Goal: Information Seeking & Learning: Learn about a topic

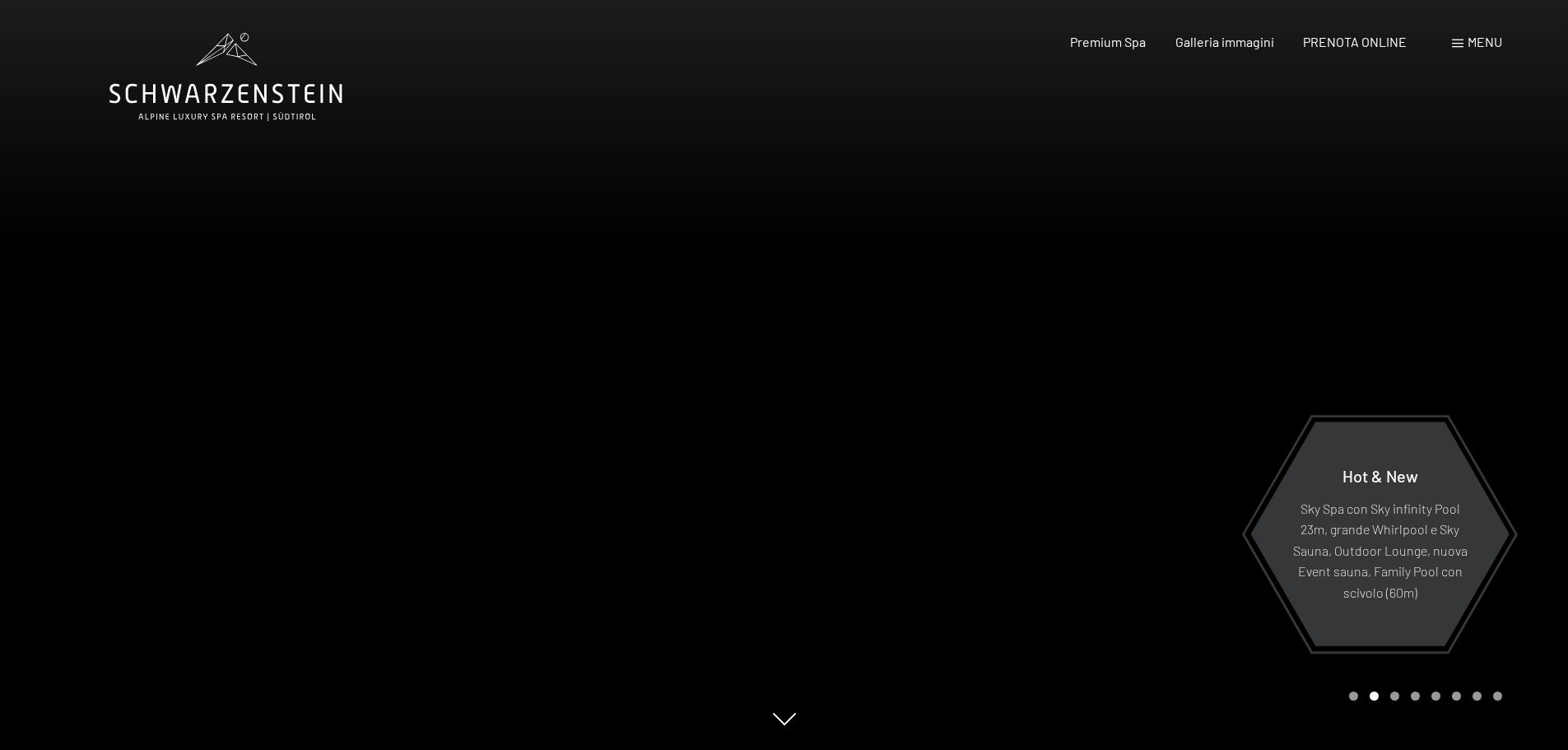
click at [1351, 697] on div "Carousel Page 1" at bounding box center [1353, 696] width 9 height 9
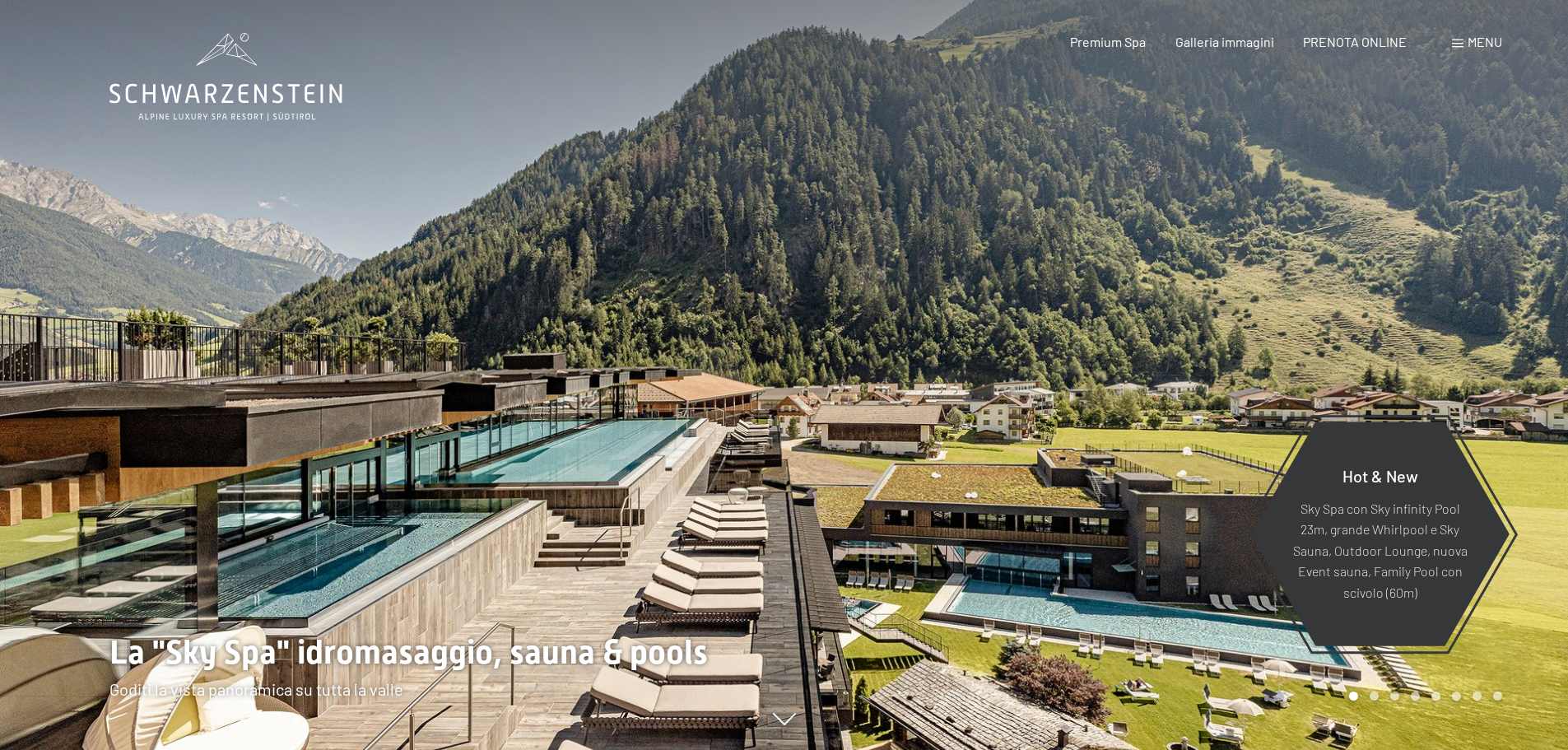
click at [1391, 695] on div "Carousel Page 3" at bounding box center [1394, 696] width 9 height 9
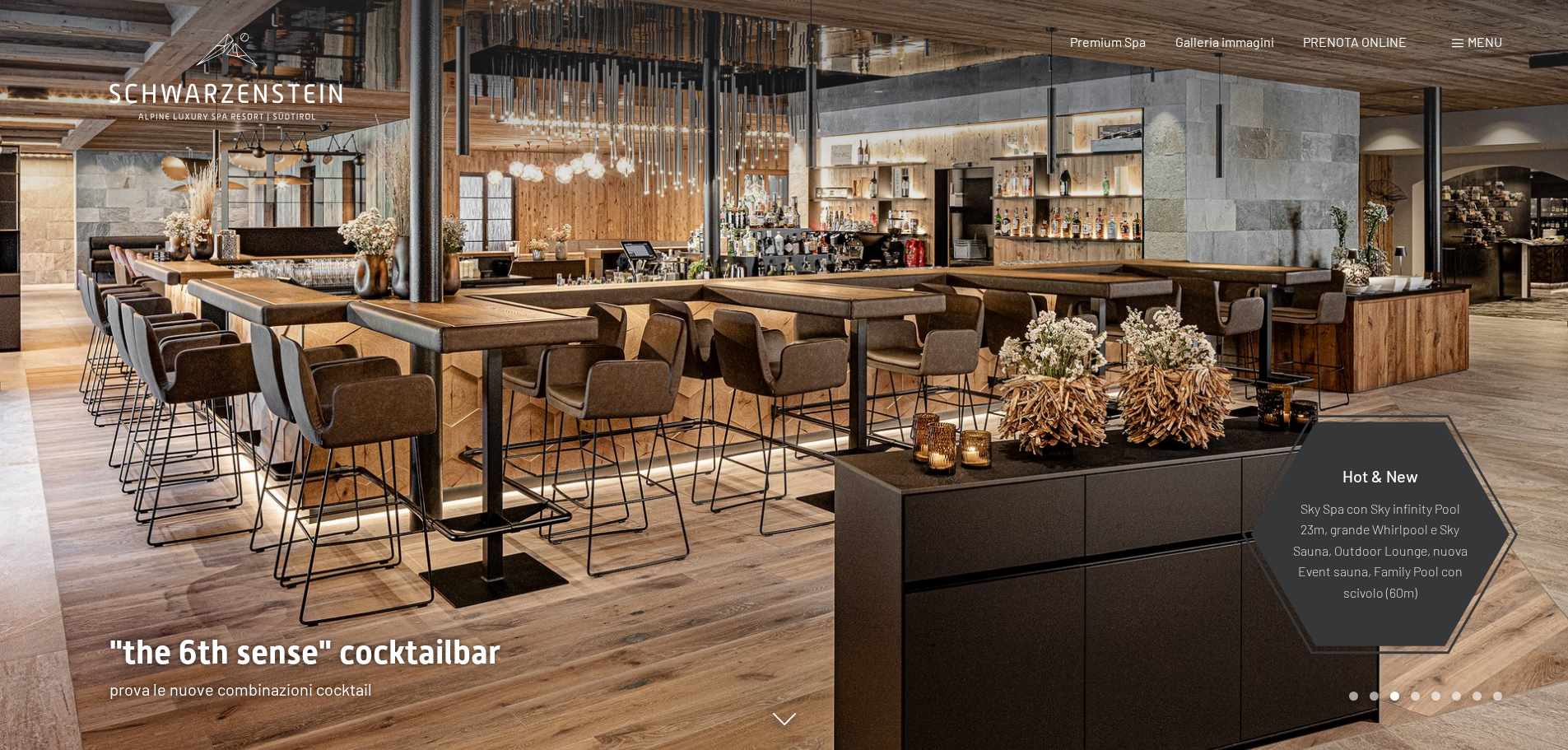
click at [1416, 697] on div "Carousel Page 4" at bounding box center [1415, 696] width 9 height 9
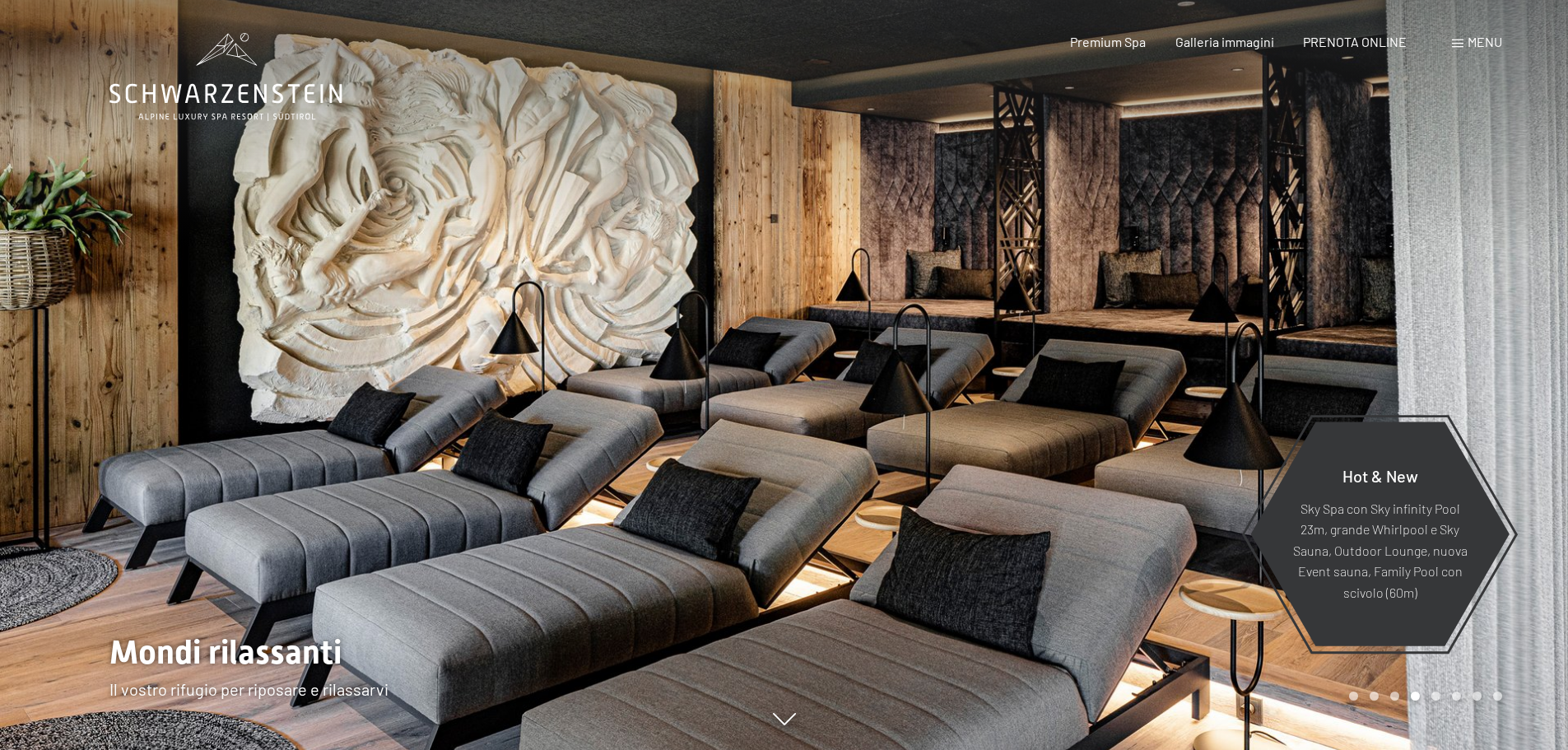
click at [1436, 696] on div "Carousel Page 5" at bounding box center [1436, 696] width 9 height 9
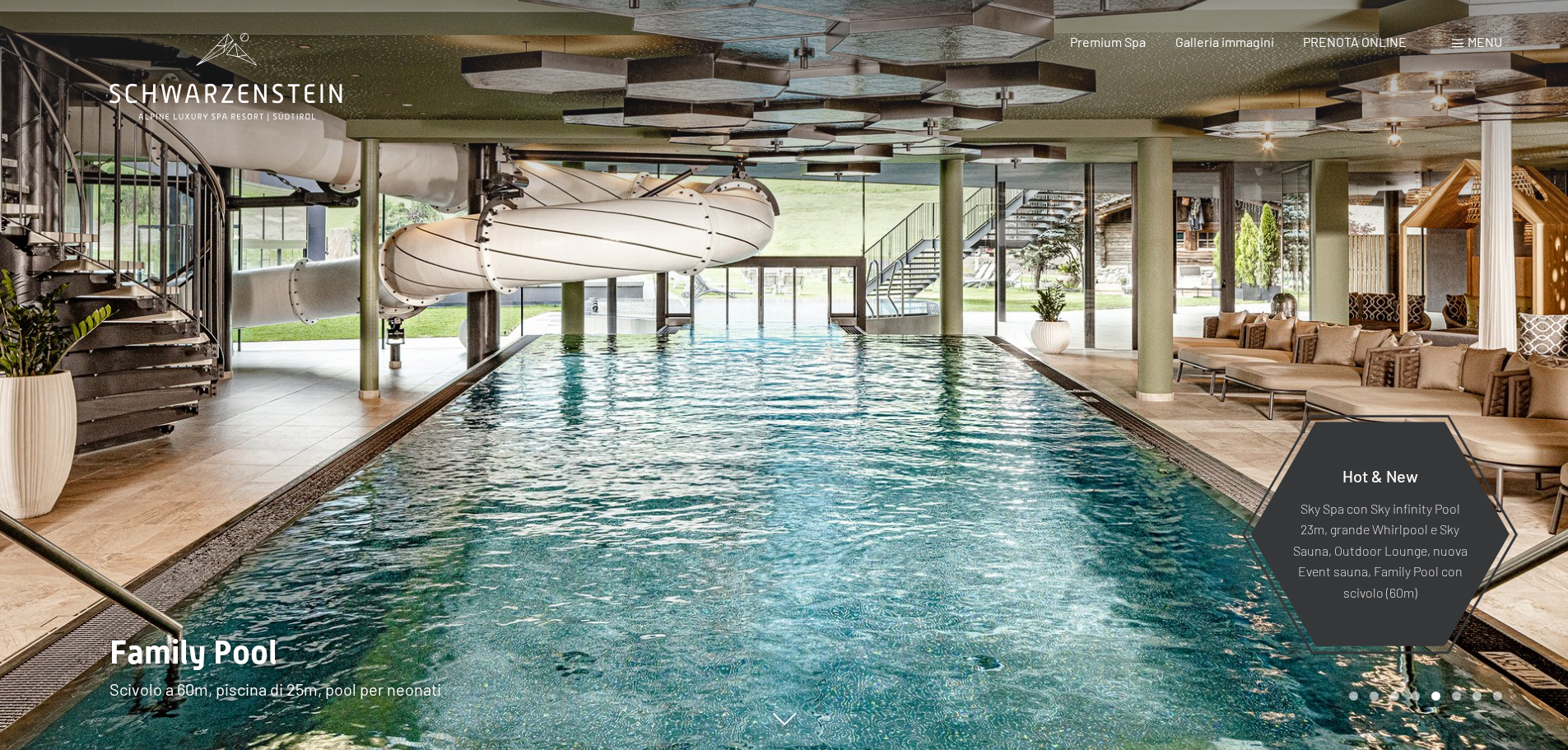
click at [1453, 695] on div "Carousel Page 6" at bounding box center [1456, 696] width 9 height 9
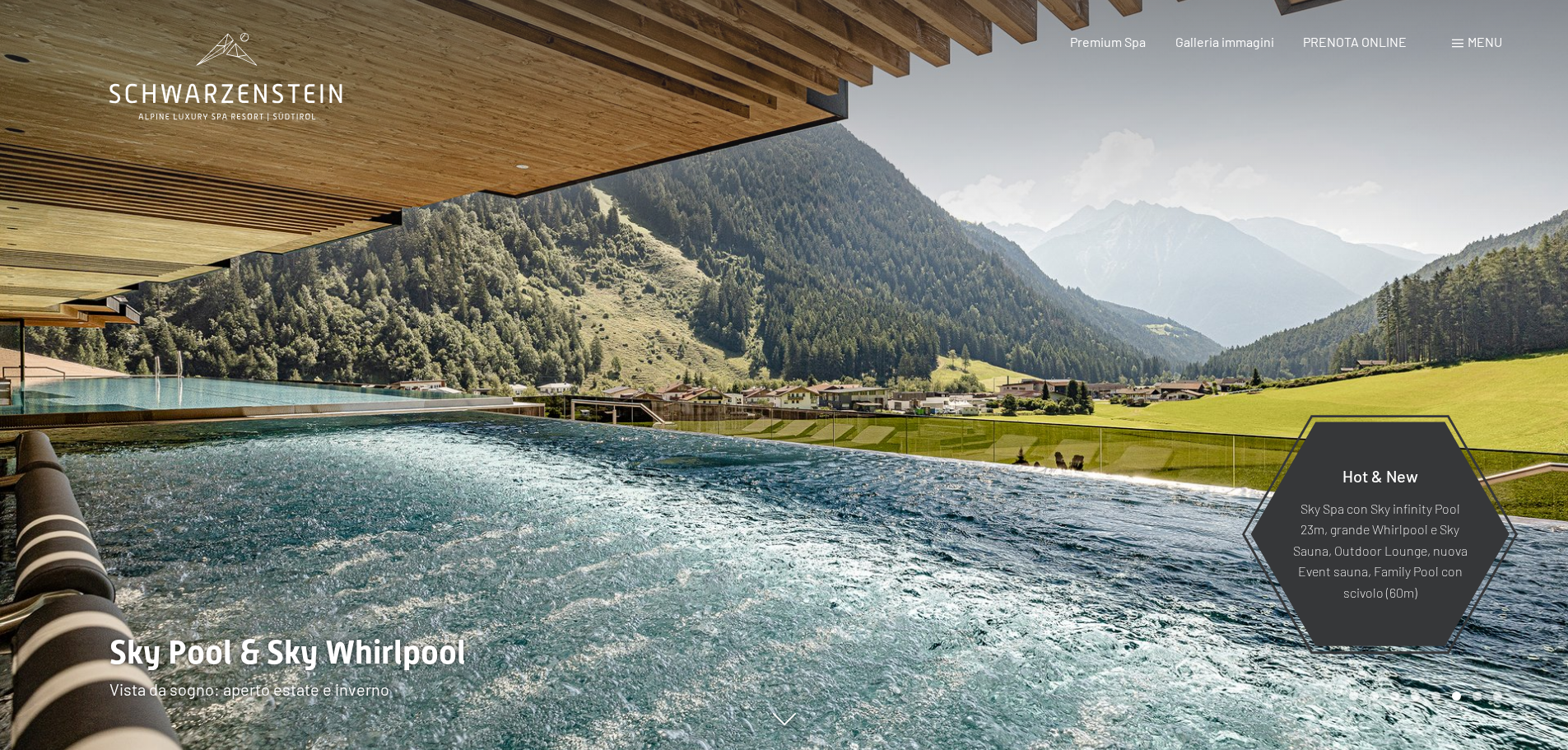
click at [1458, 695] on div "Carousel Page 6 (Current Slide)" at bounding box center [1456, 696] width 9 height 9
click at [1118, 50] on div "Premium Spa Galleria immagini PRENOTA ONLINE" at bounding box center [1224, 42] width 423 height 18
click at [1102, 39] on span "Premium Spa" at bounding box center [1107, 39] width 75 height 16
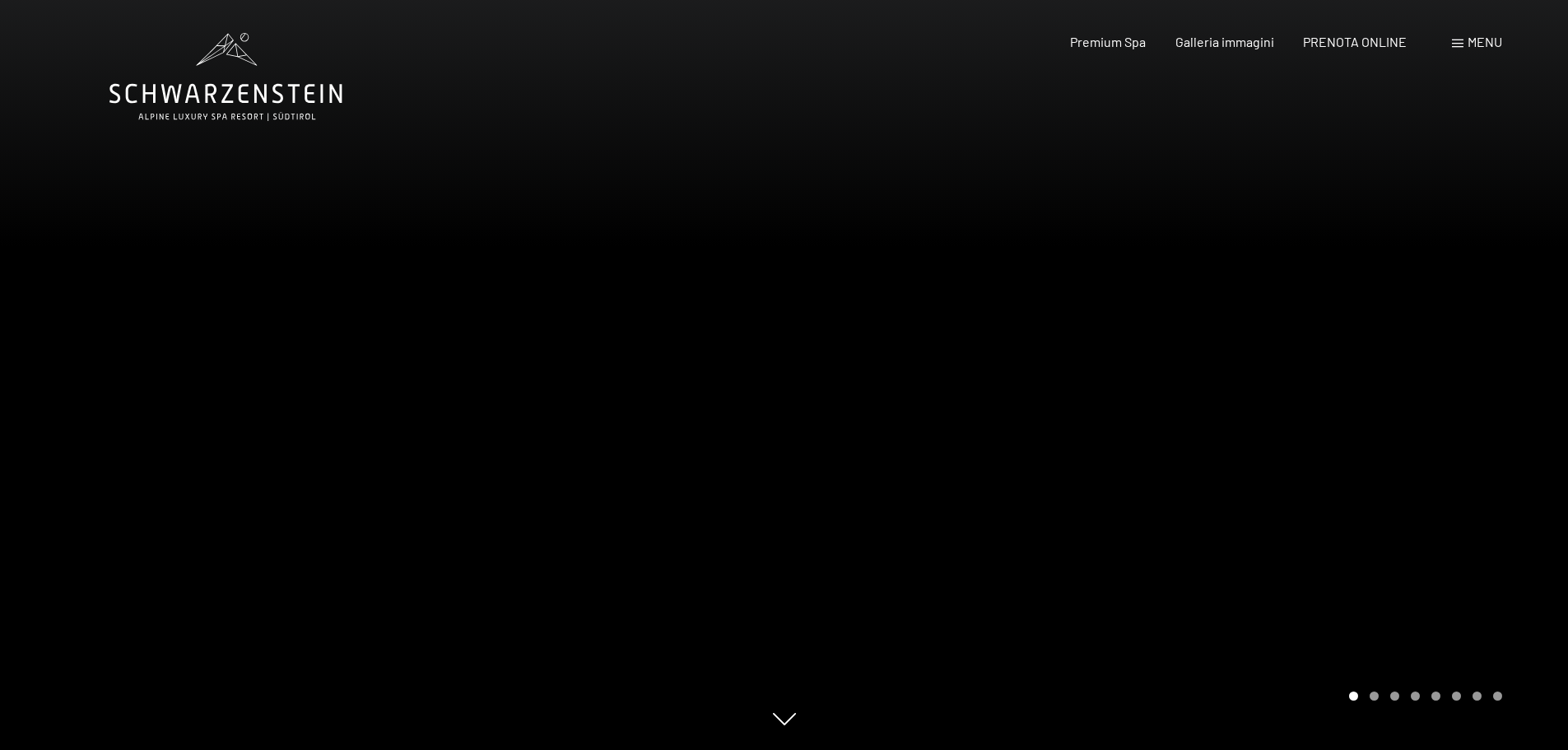
click at [1397, 699] on div "Carousel Page 3" at bounding box center [1394, 696] width 9 height 9
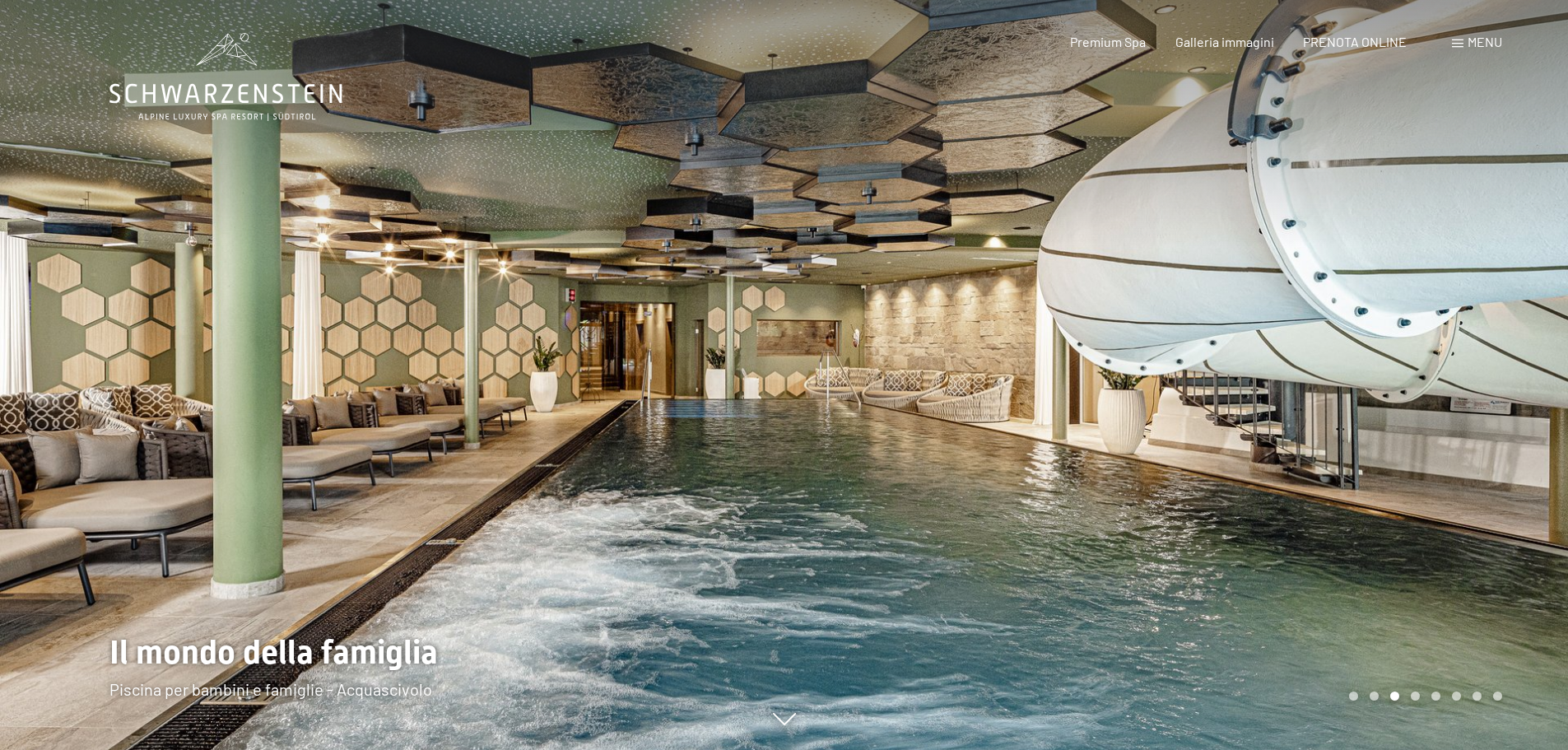
click at [1434, 690] on div at bounding box center [1176, 375] width 784 height 750
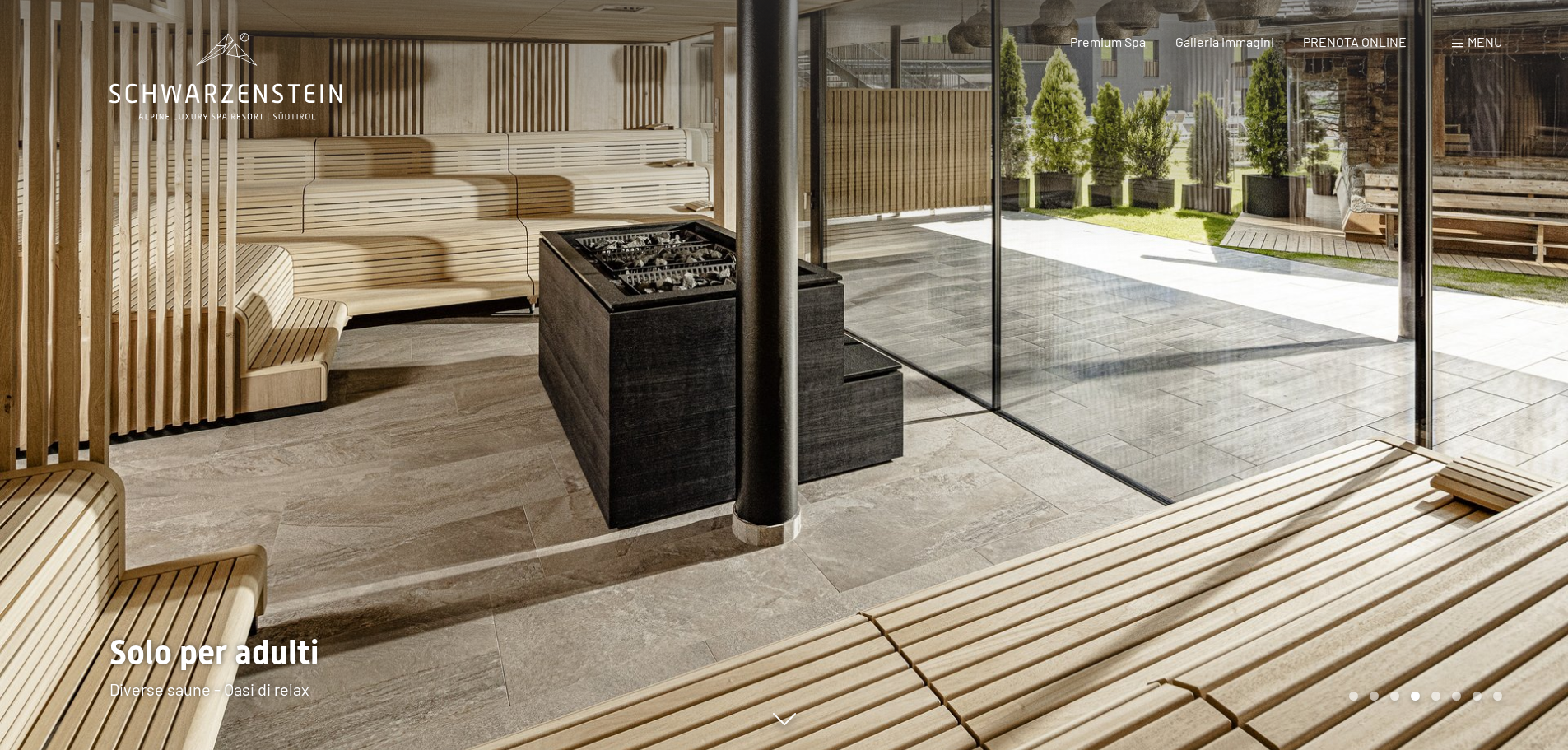
click at [1463, 695] on div "Carousel Pagination" at bounding box center [1422, 696] width 159 height 9
click at [1495, 700] on div "Carousel Page 8" at bounding box center [1497, 696] width 9 height 9
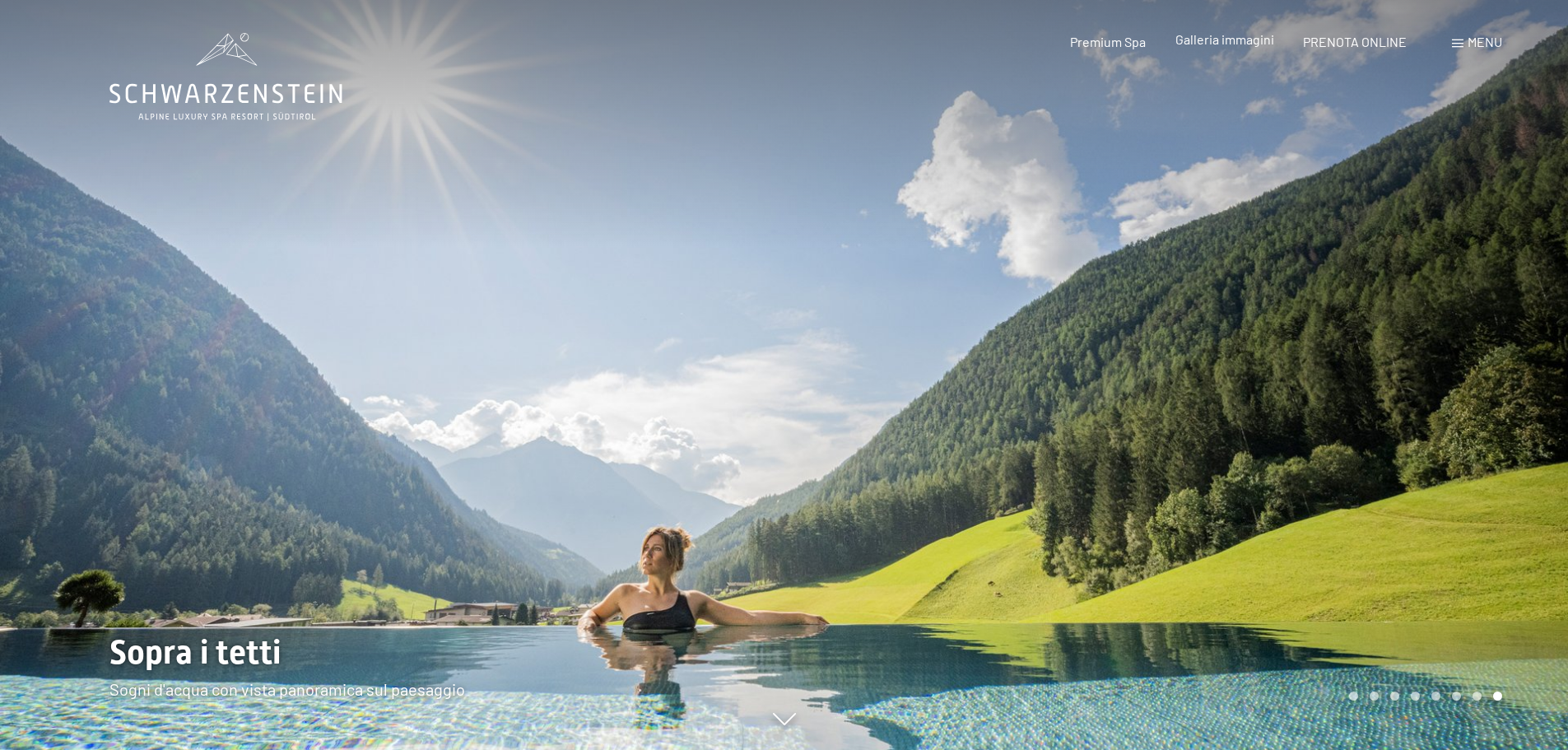
click at [1232, 50] on div "Premium Spa Galleria immagini PRENOTA ONLINE" at bounding box center [1224, 42] width 423 height 18
click at [1228, 39] on span "Galleria immagini" at bounding box center [1225, 39] width 99 height 16
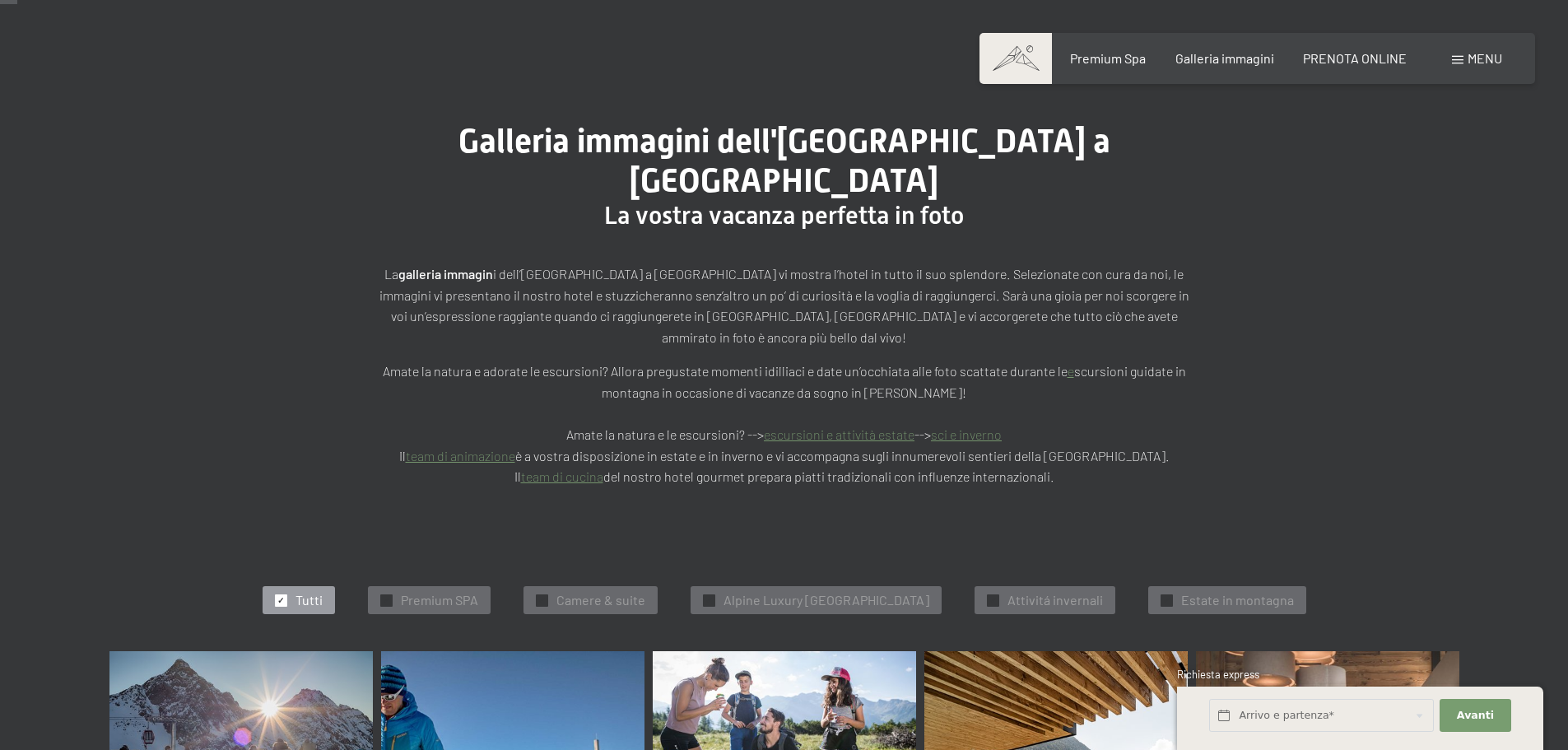
scroll to position [247, 0]
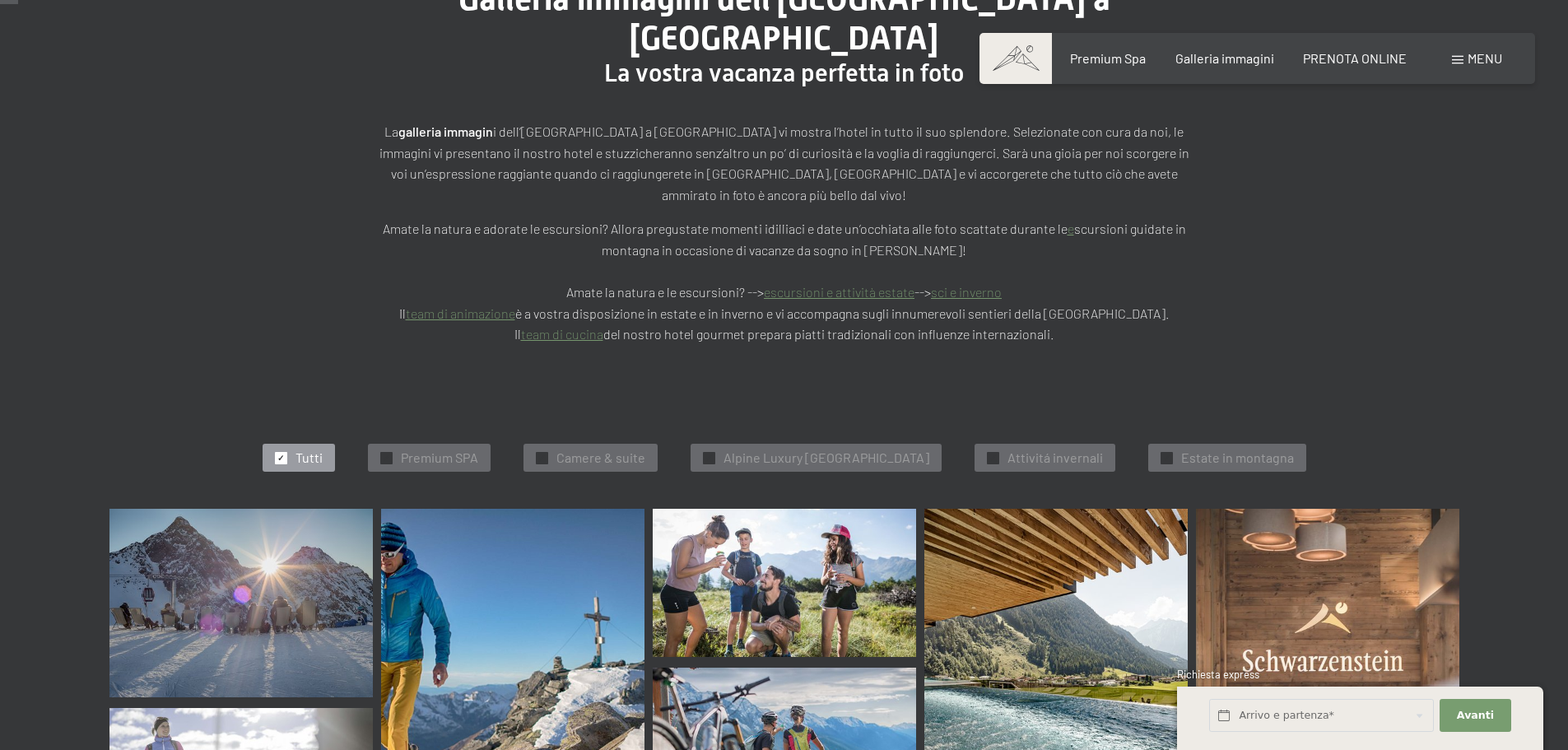
drag, startPoint x: 608, startPoint y: 420, endPoint x: 814, endPoint y: 502, distance: 221.7
click at [608, 449] on span "Camere & suite" at bounding box center [600, 458] width 89 height 18
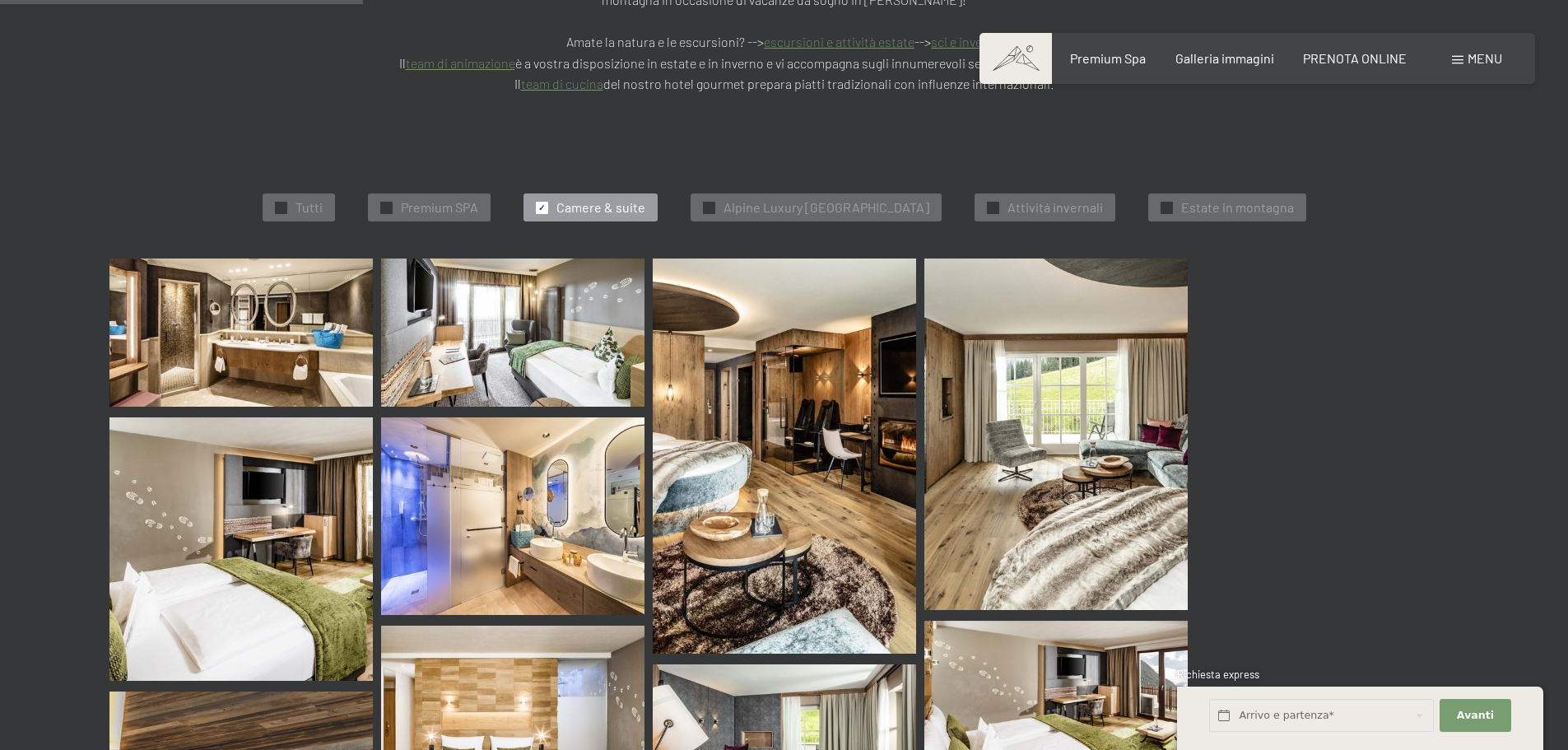
scroll to position [498, 0]
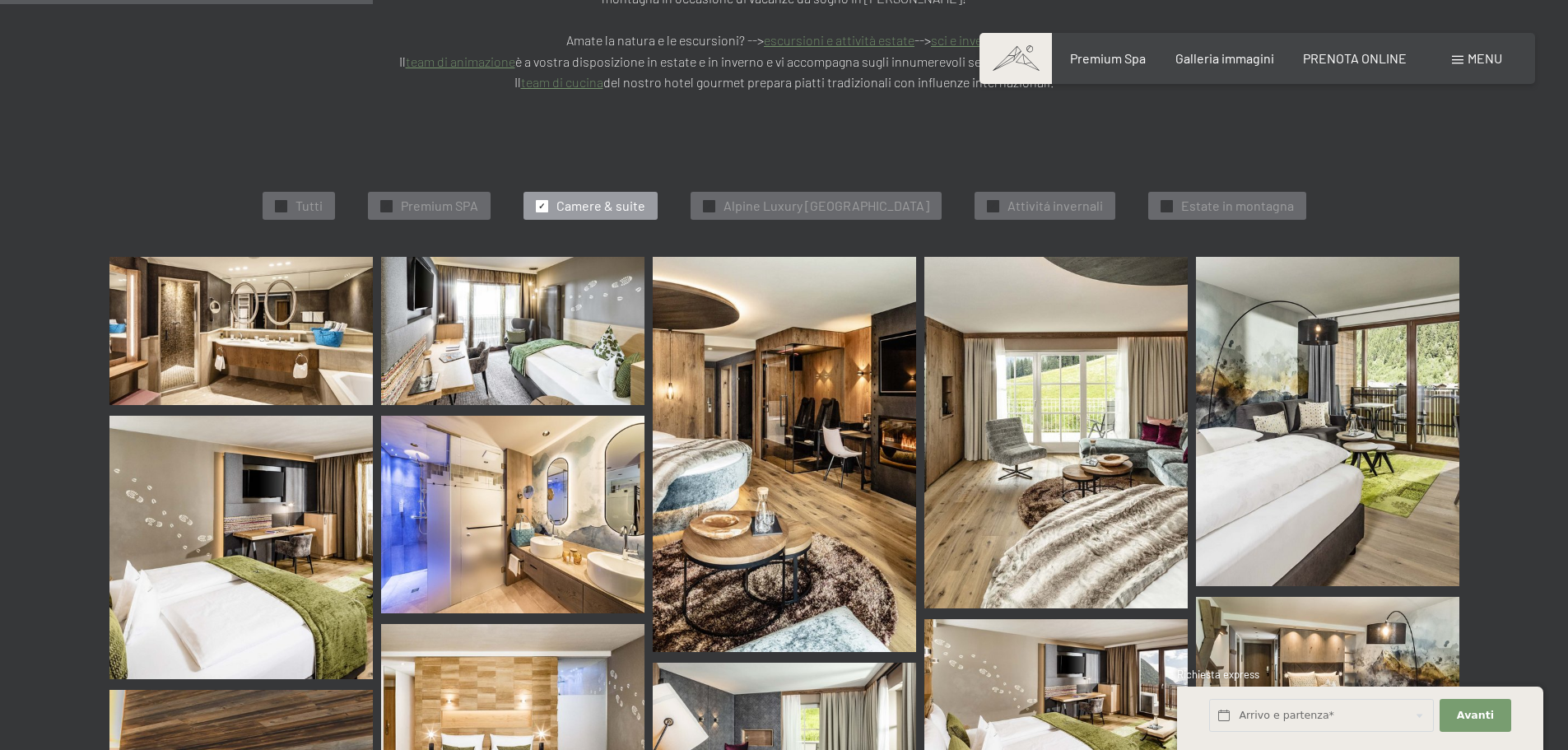
click at [1114, 475] on img at bounding box center [1056, 432] width 263 height 352
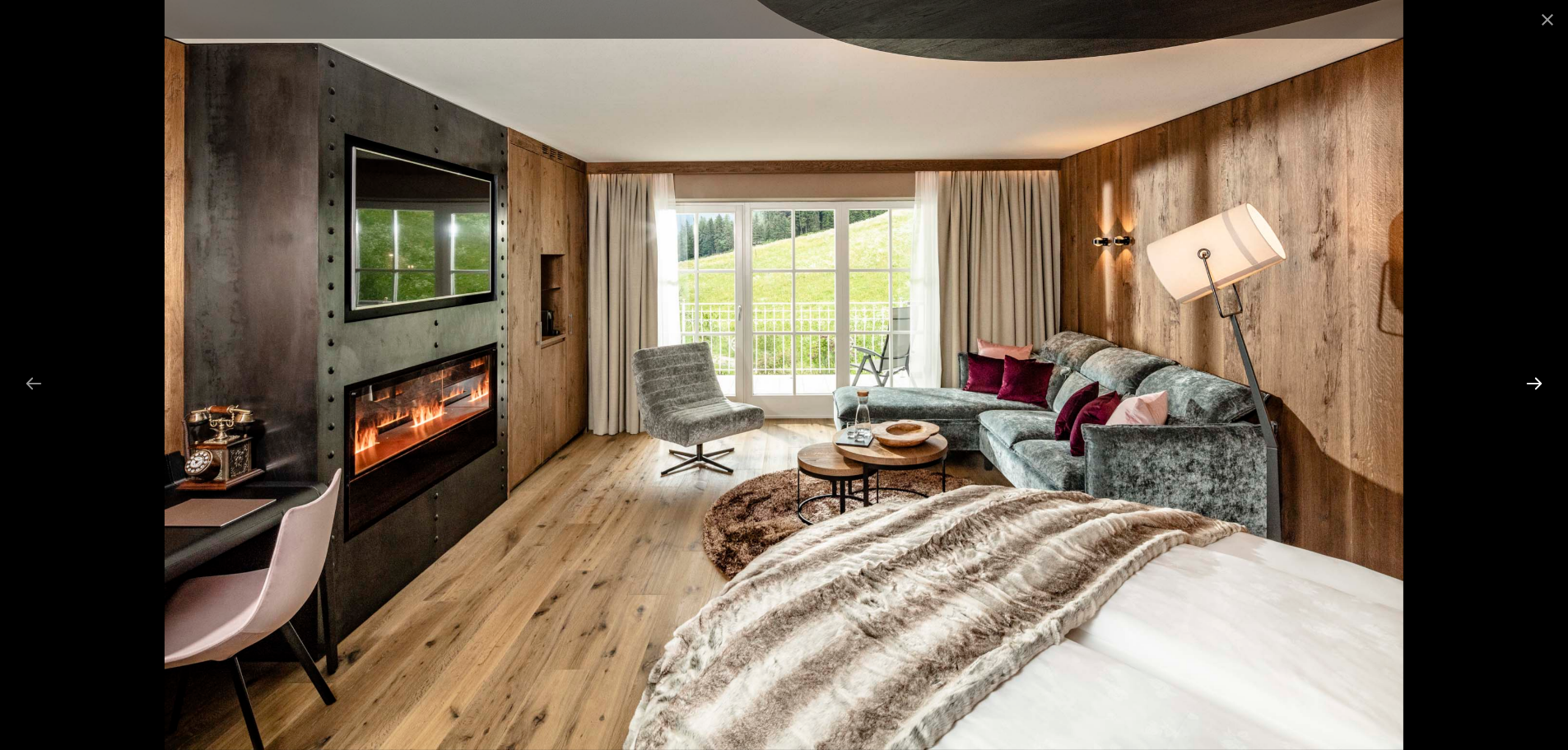
click at [1540, 380] on button "Next slide" at bounding box center [1534, 383] width 35 height 32
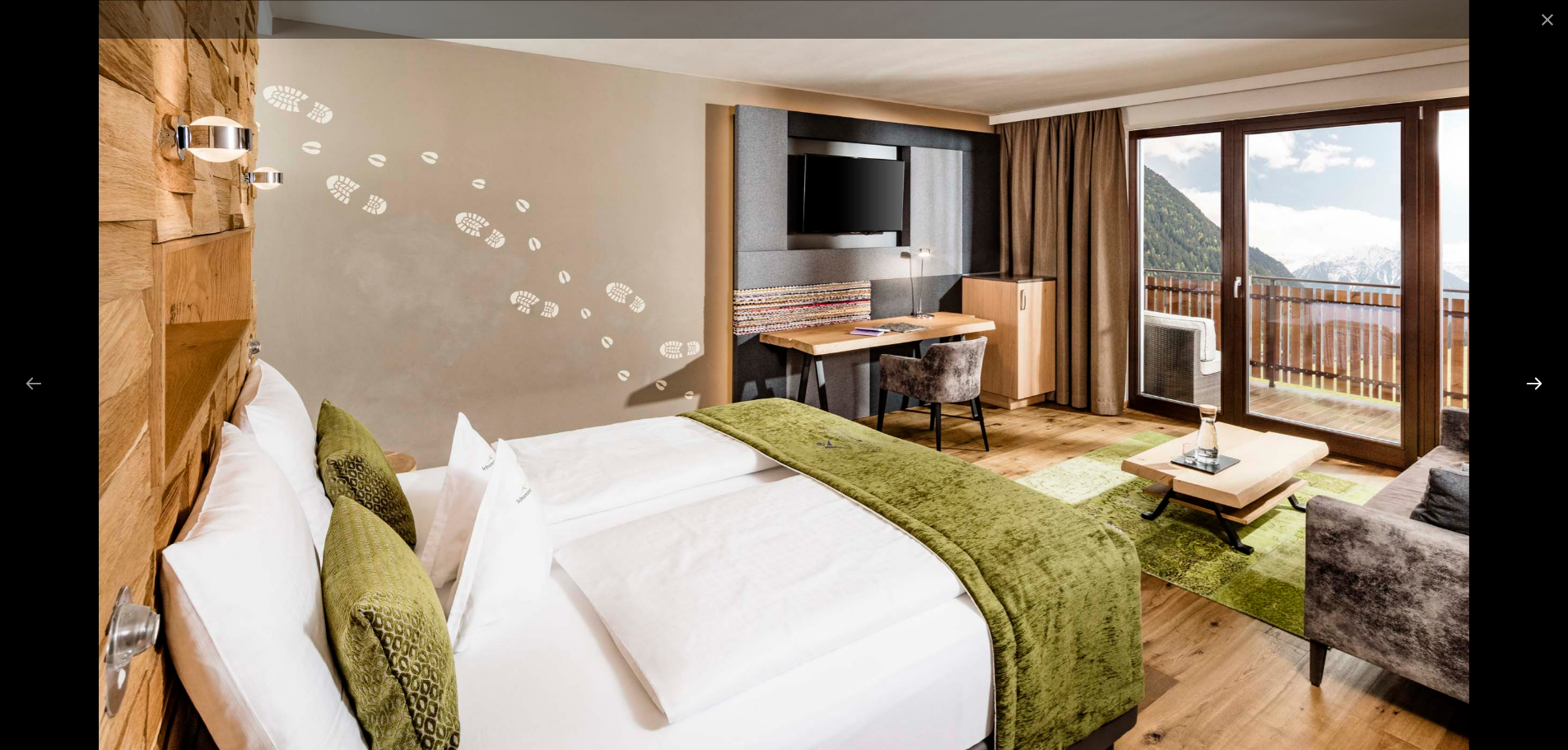
click at [1540, 380] on button "Next slide" at bounding box center [1534, 383] width 35 height 32
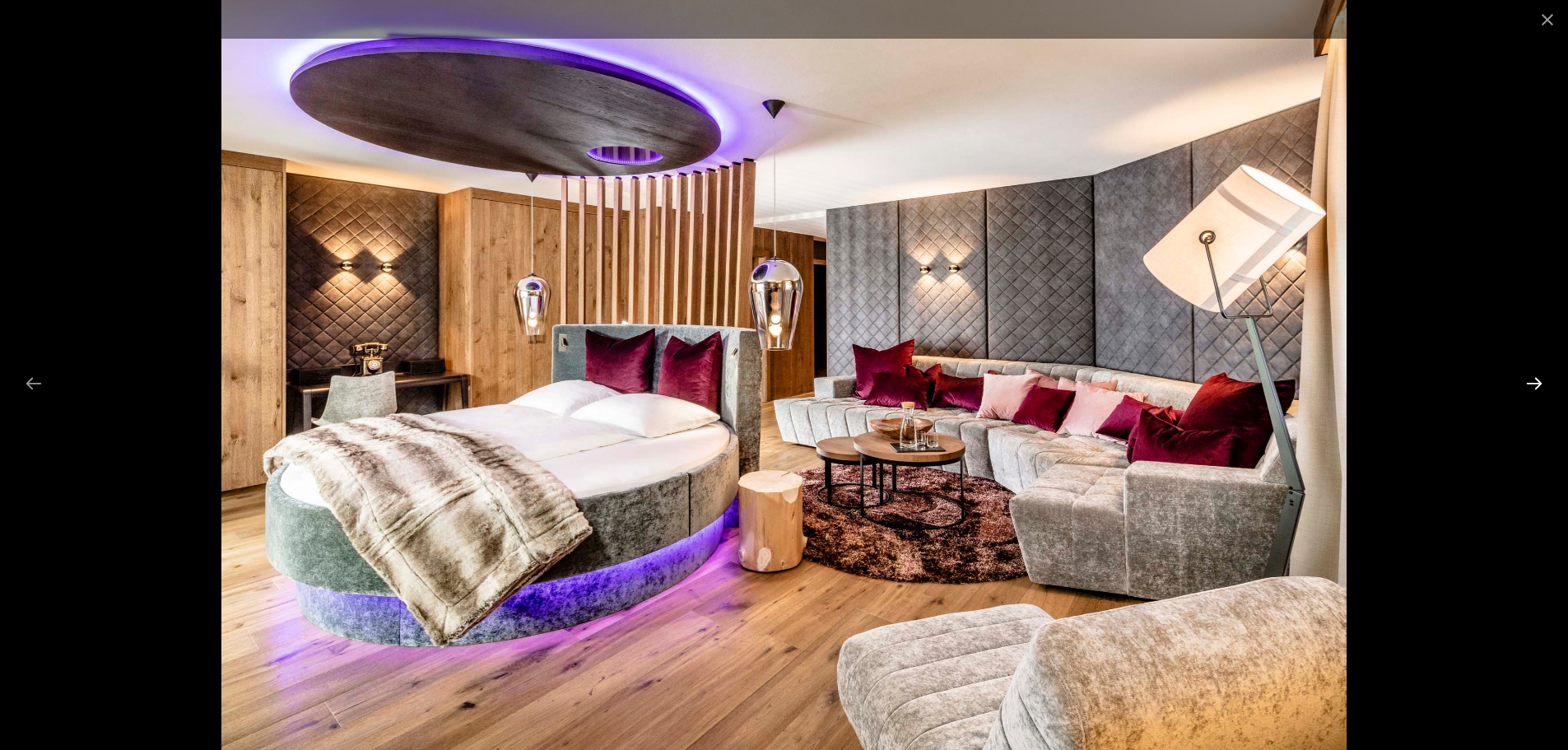
click at [1540, 381] on button "Next slide" at bounding box center [1534, 383] width 35 height 32
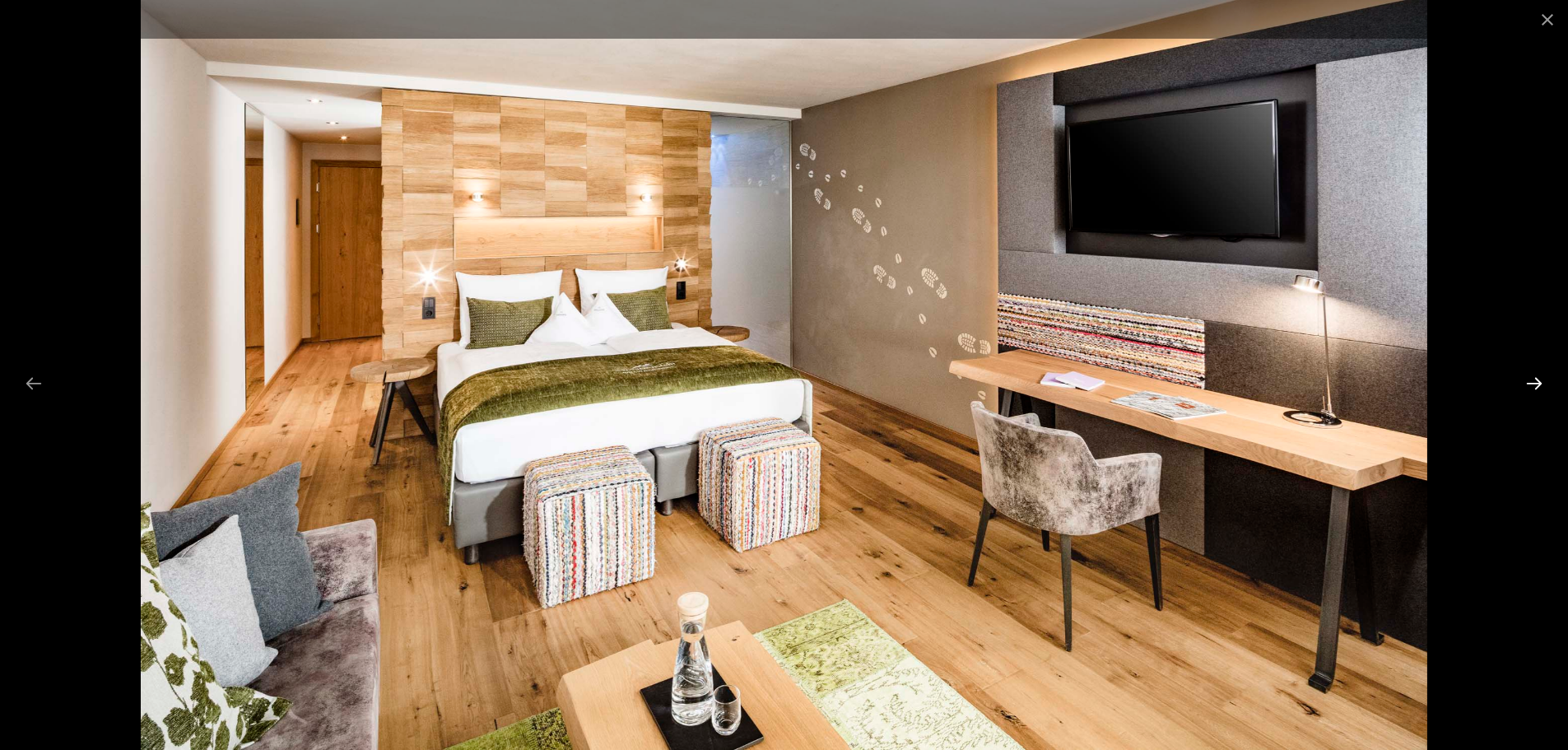
click at [1540, 381] on button "Next slide" at bounding box center [1534, 383] width 35 height 32
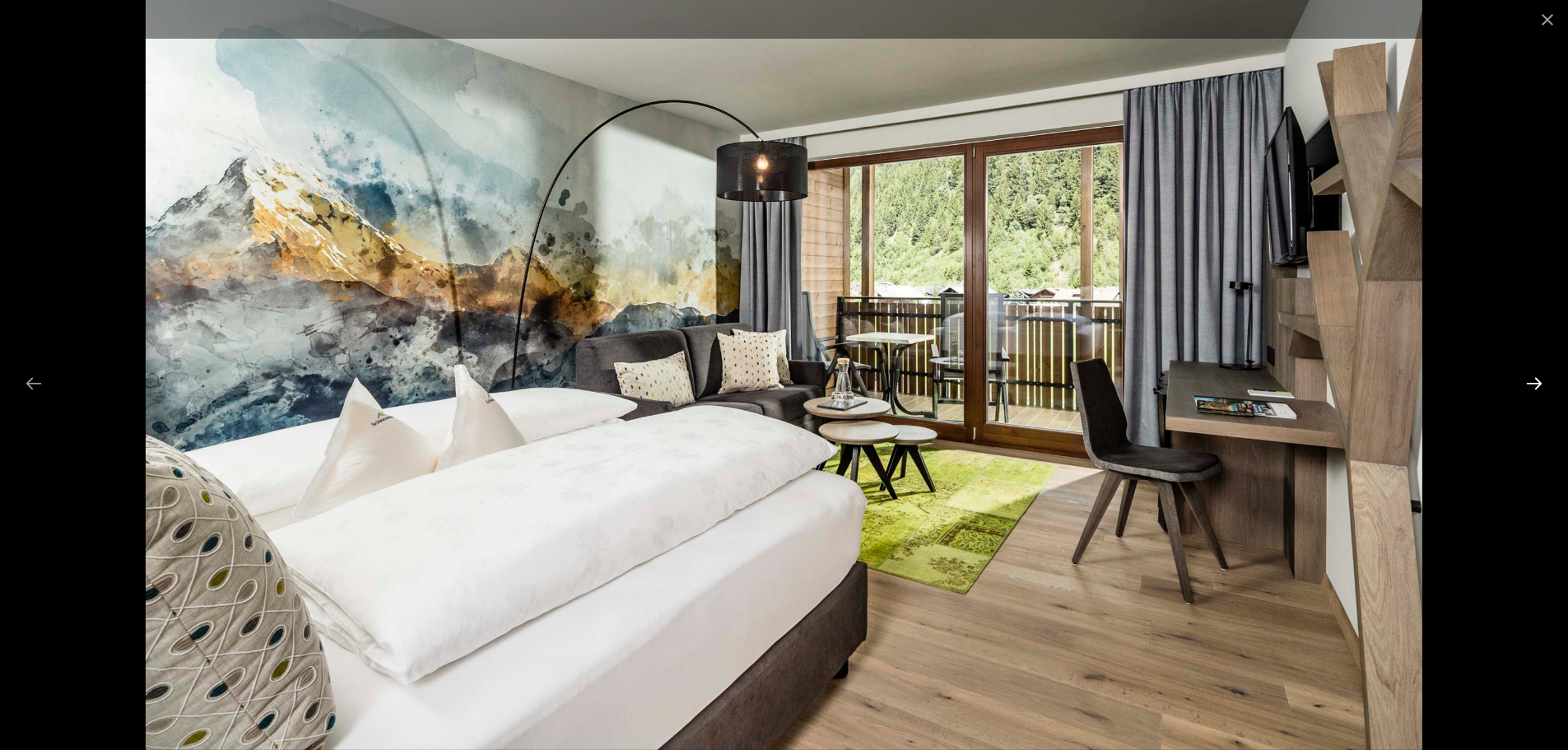
click at [1540, 381] on button "Next slide" at bounding box center [1534, 383] width 35 height 32
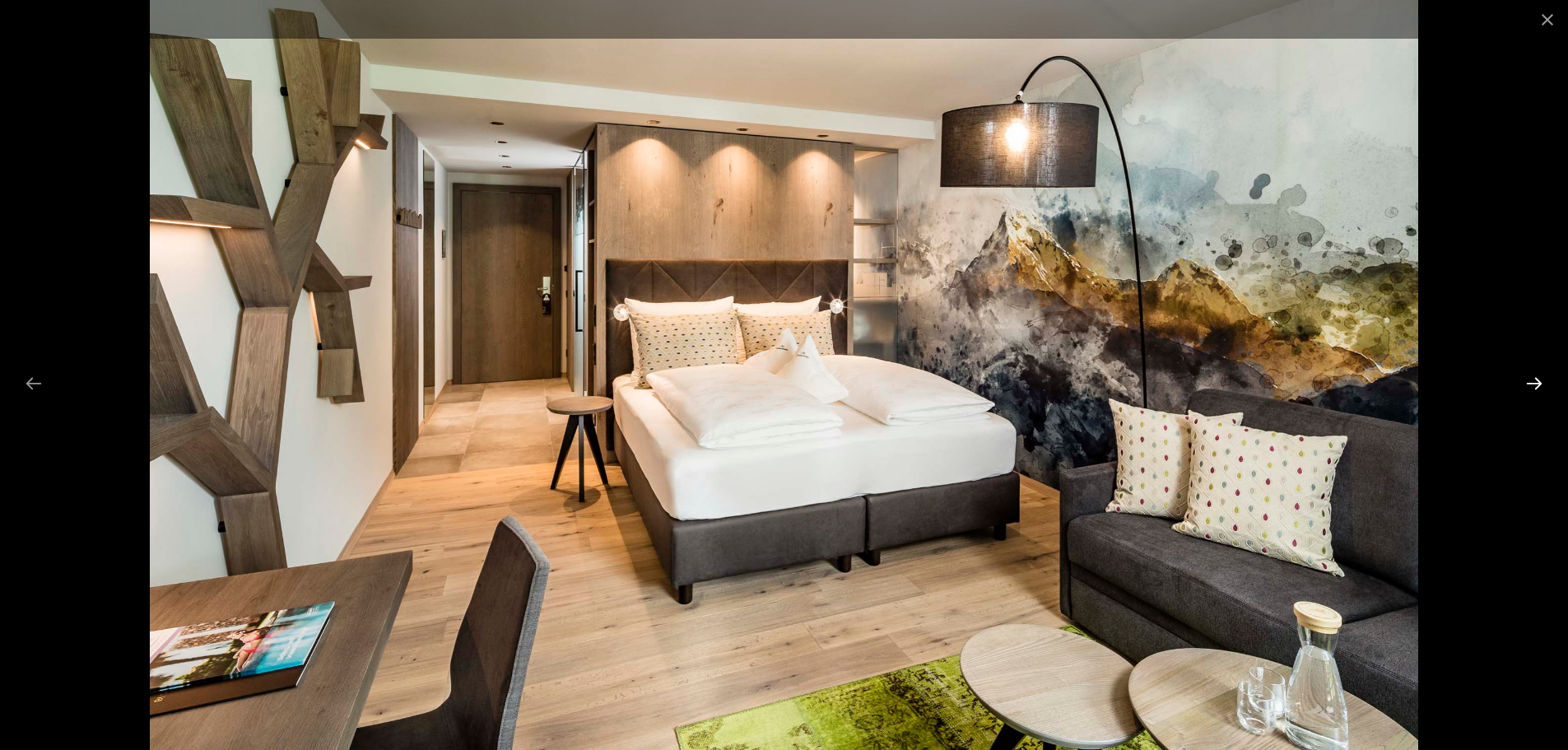
click at [1538, 386] on button "Next slide" at bounding box center [1534, 383] width 35 height 32
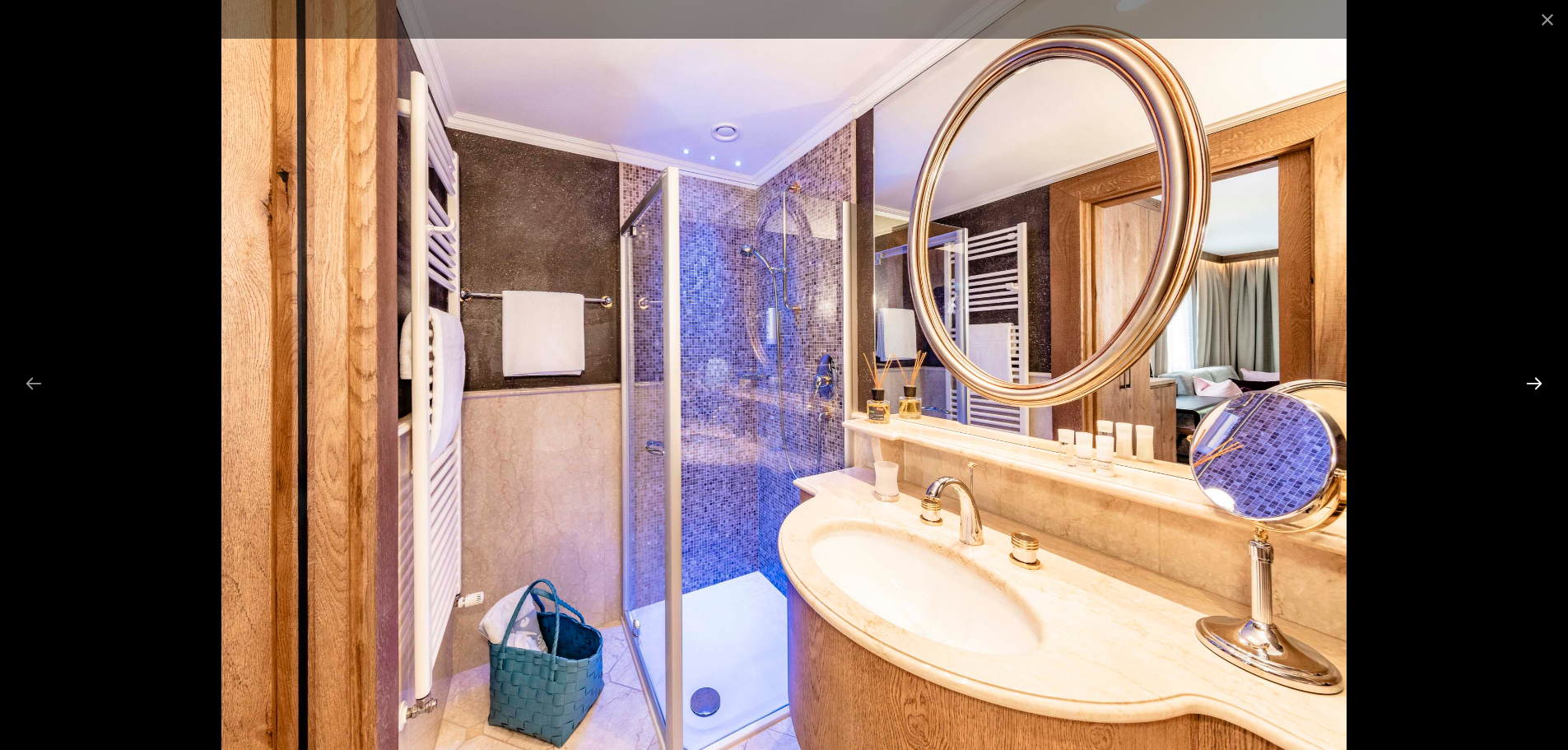
click at [1538, 386] on button "Next slide" at bounding box center [1534, 383] width 35 height 32
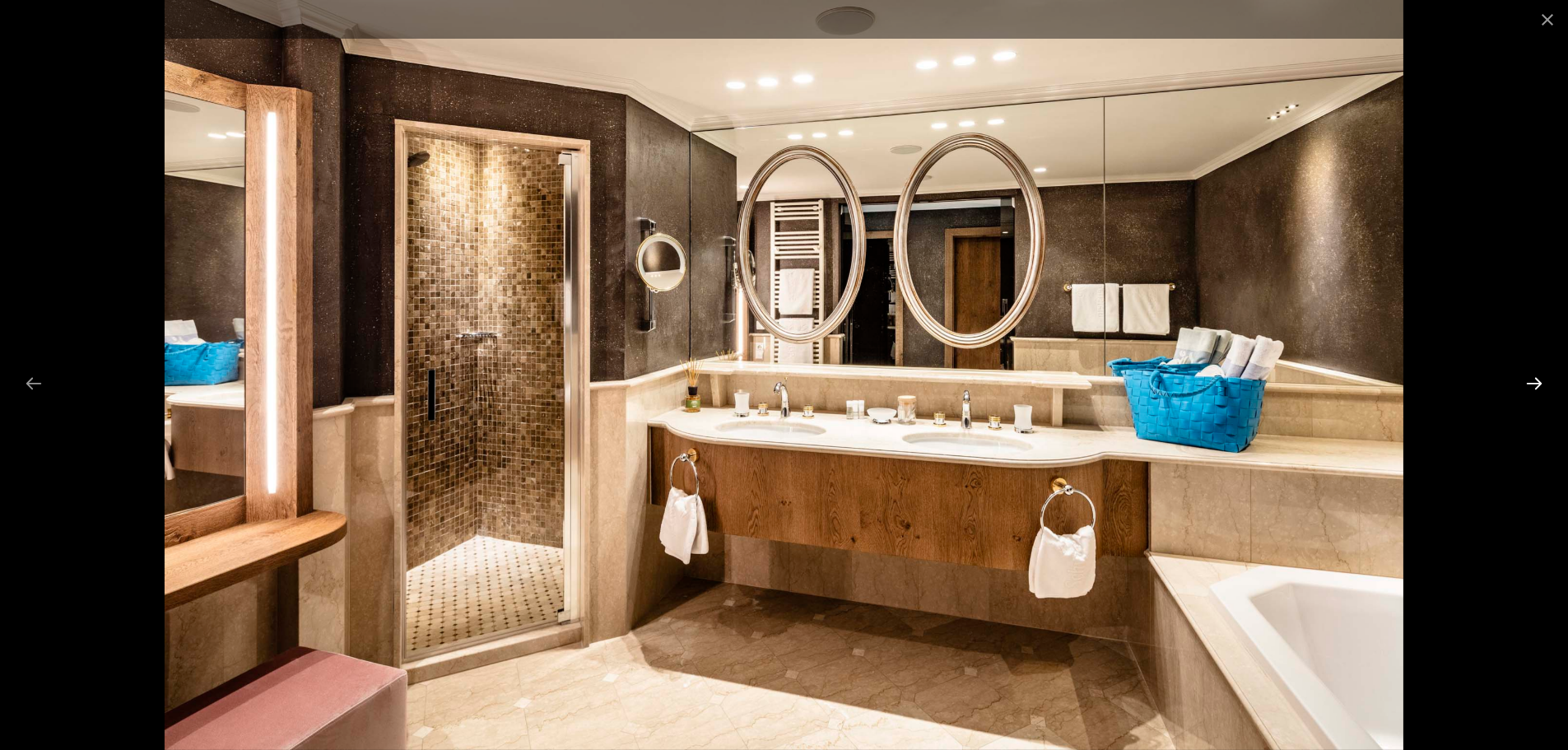
click at [1538, 387] on button "Next slide" at bounding box center [1534, 383] width 35 height 32
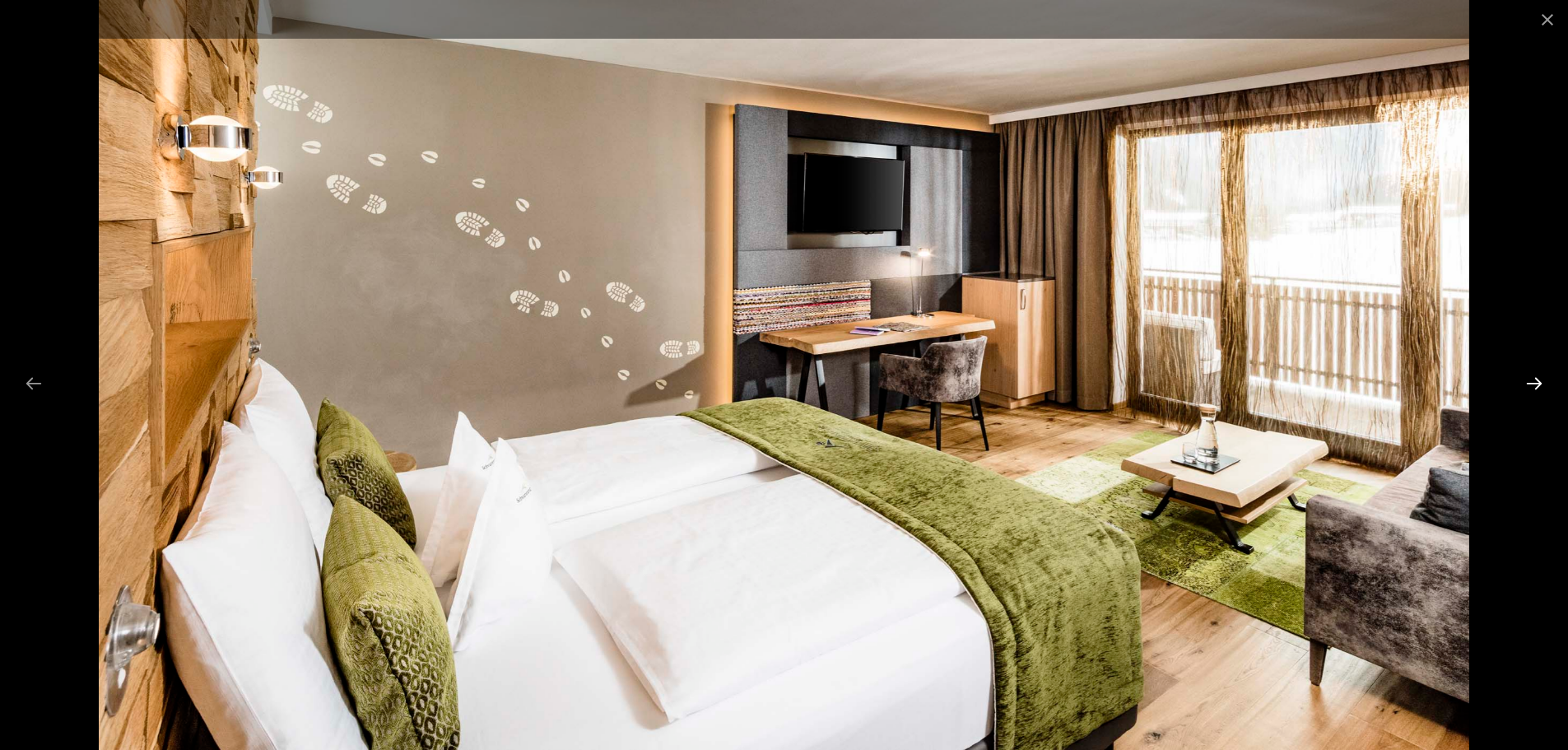
click at [1538, 386] on button "Next slide" at bounding box center [1534, 383] width 35 height 32
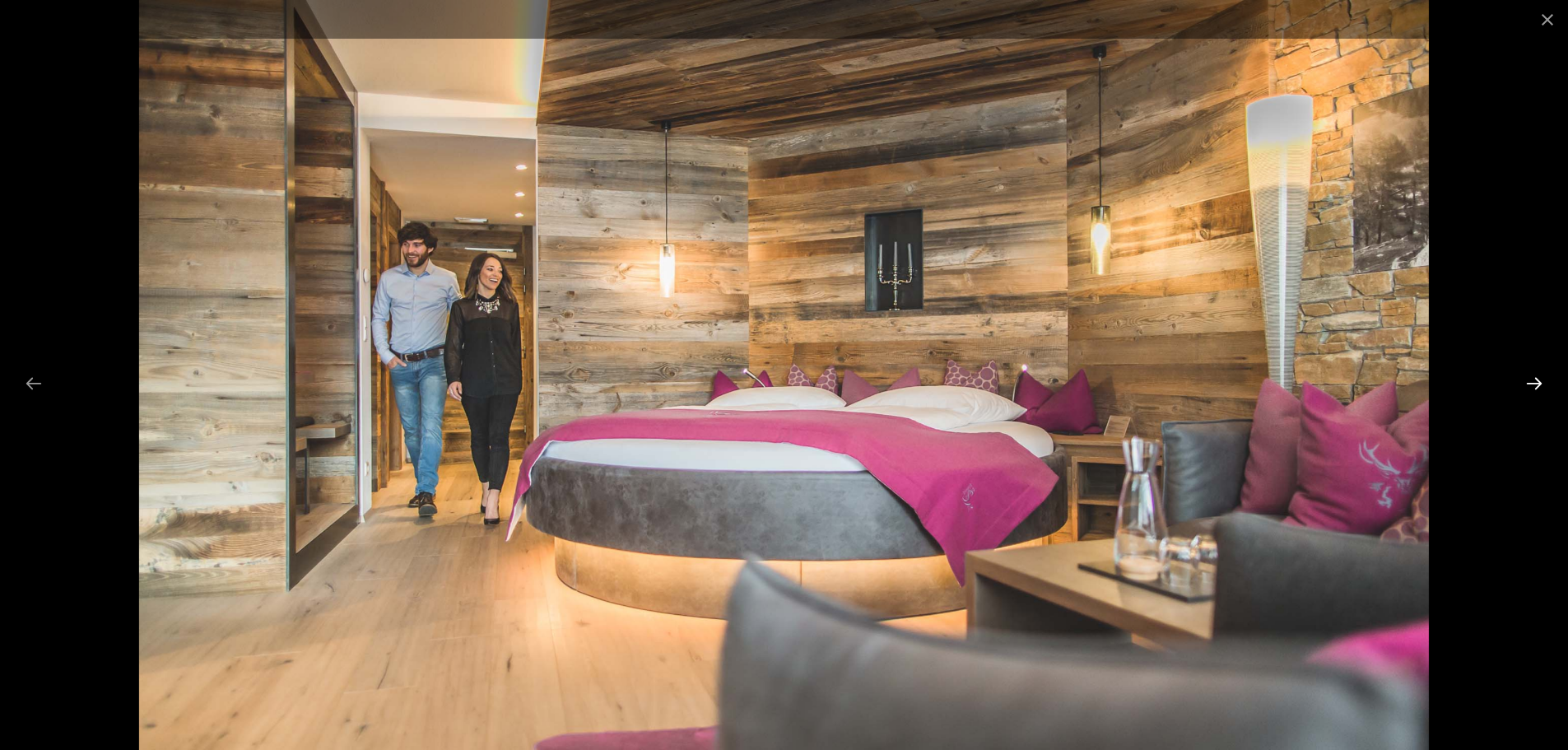
click at [1538, 391] on button "Next slide" at bounding box center [1534, 383] width 35 height 32
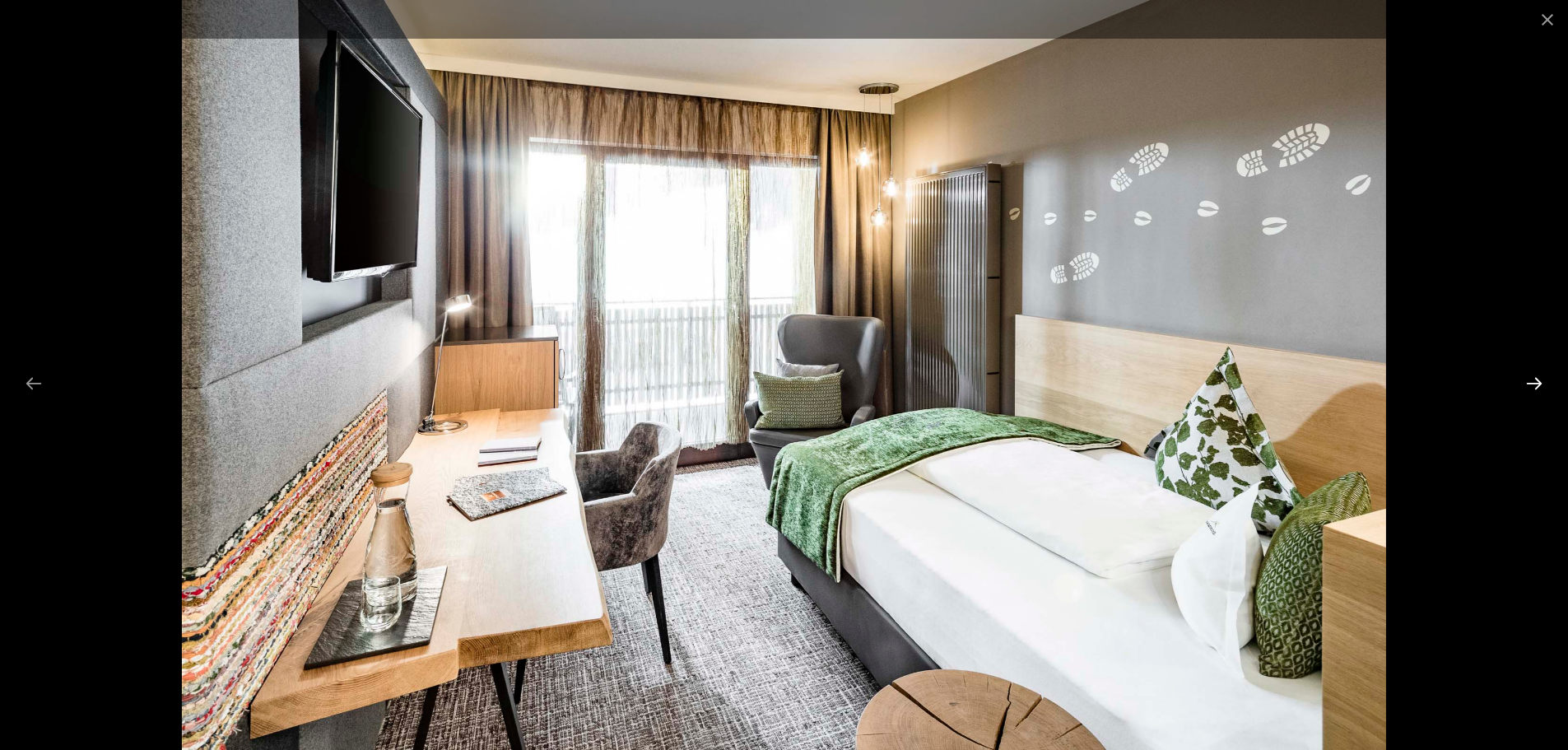
click at [1540, 389] on button "Next slide" at bounding box center [1534, 383] width 35 height 32
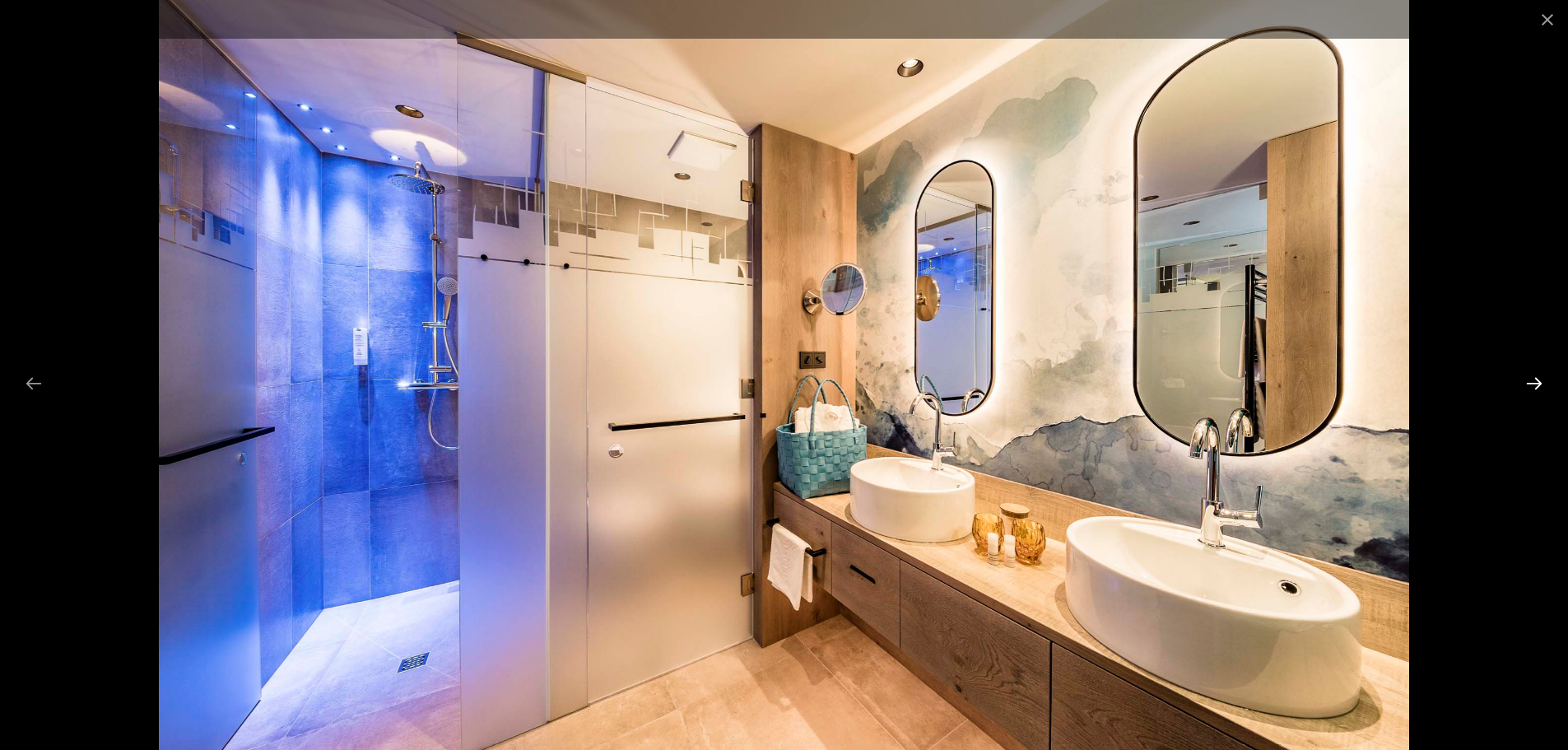
click at [1540, 386] on button "Next slide" at bounding box center [1534, 383] width 35 height 32
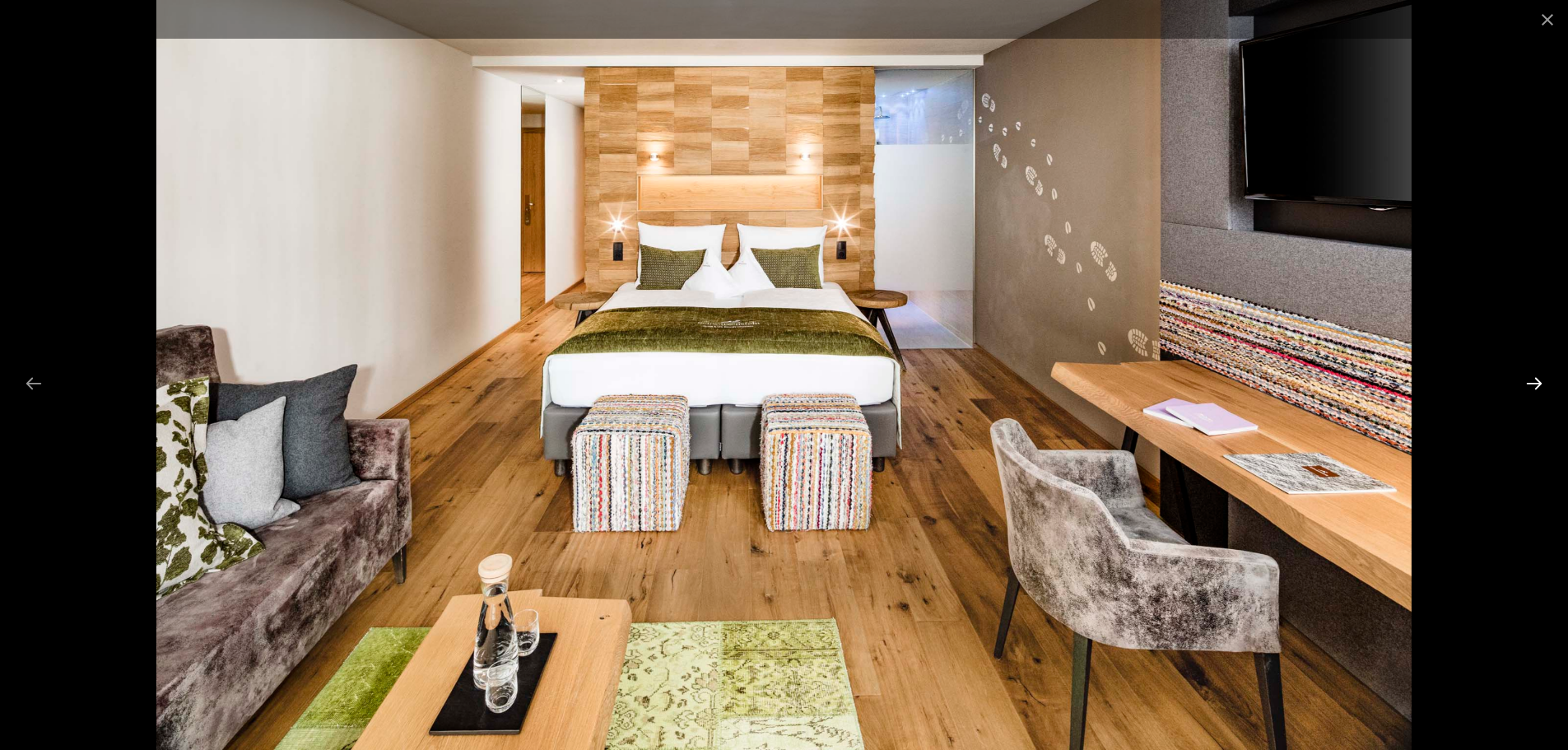
click at [1533, 384] on button "Next slide" at bounding box center [1534, 383] width 35 height 32
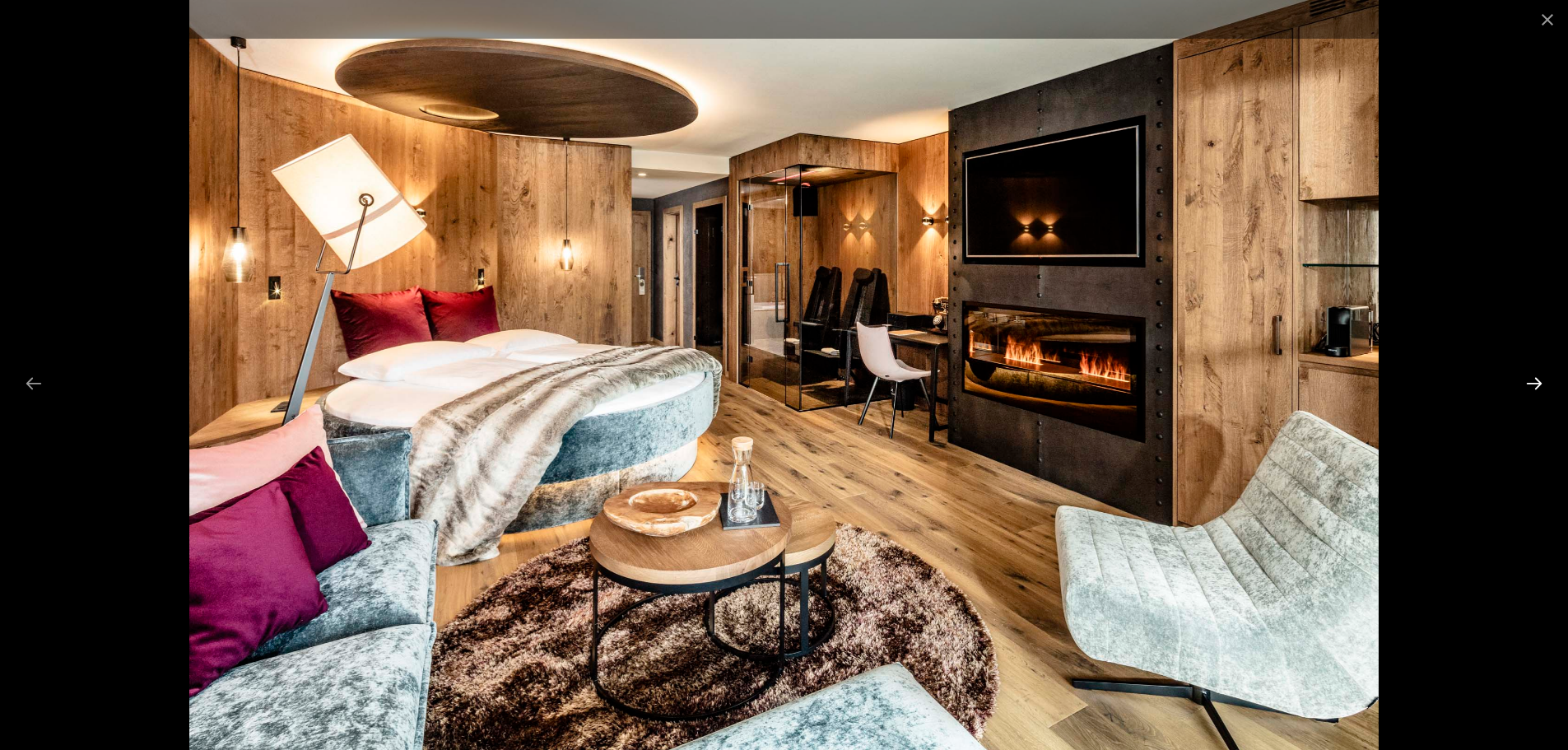
click at [1540, 385] on button "Next slide" at bounding box center [1534, 383] width 35 height 32
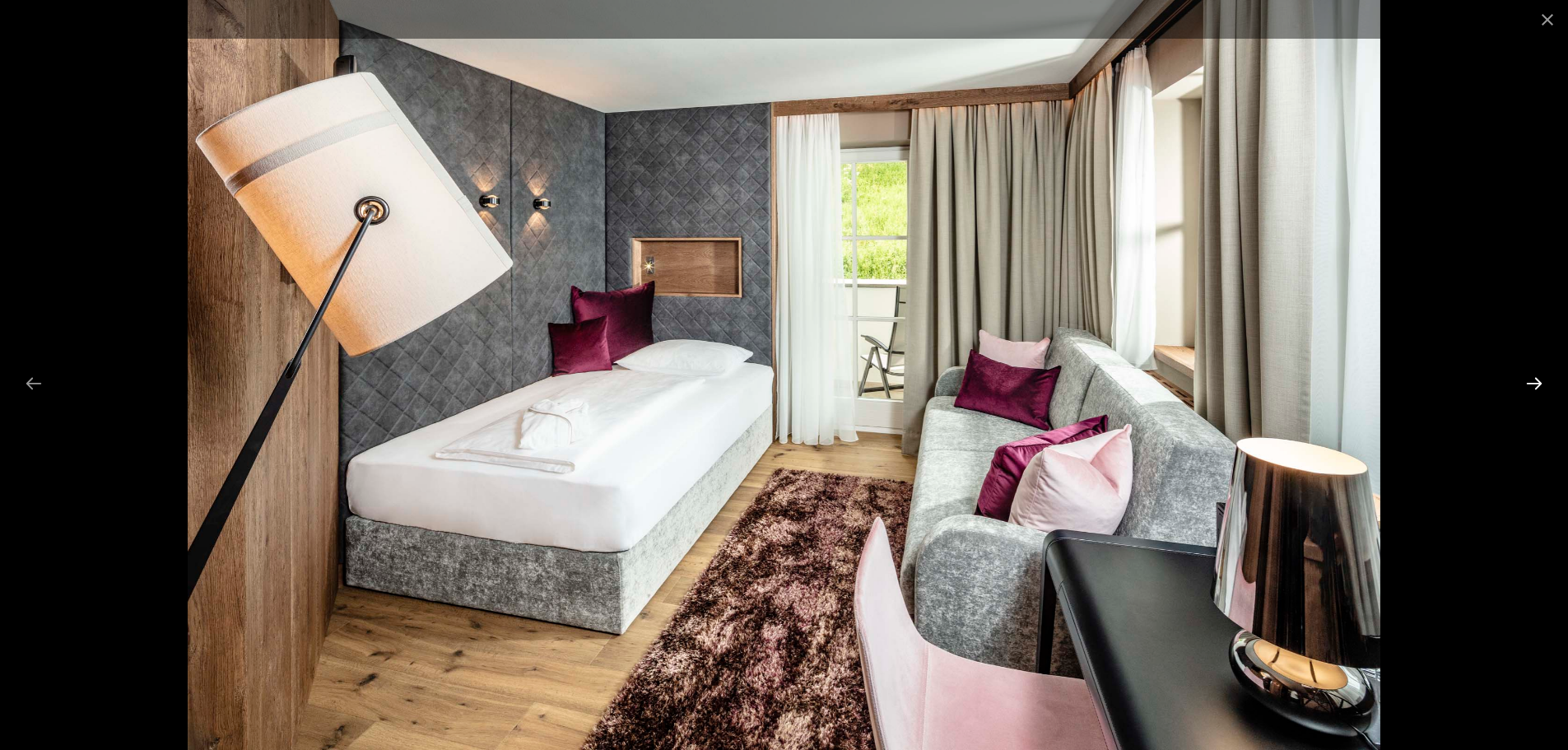
click at [1537, 381] on button "Next slide" at bounding box center [1534, 383] width 35 height 32
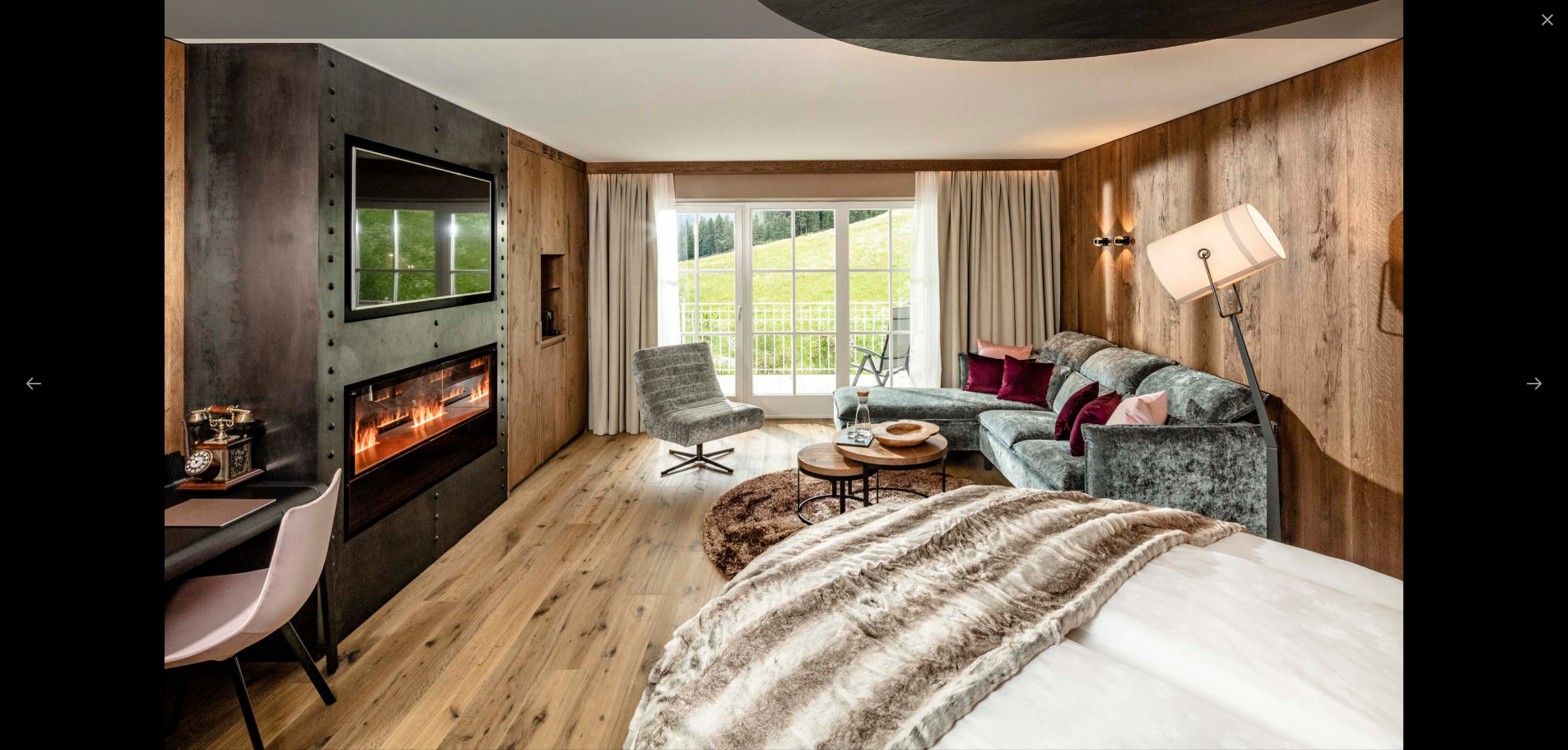
scroll to position [0, 0]
click at [1544, 22] on button "Close gallery" at bounding box center [1547, 19] width 41 height 39
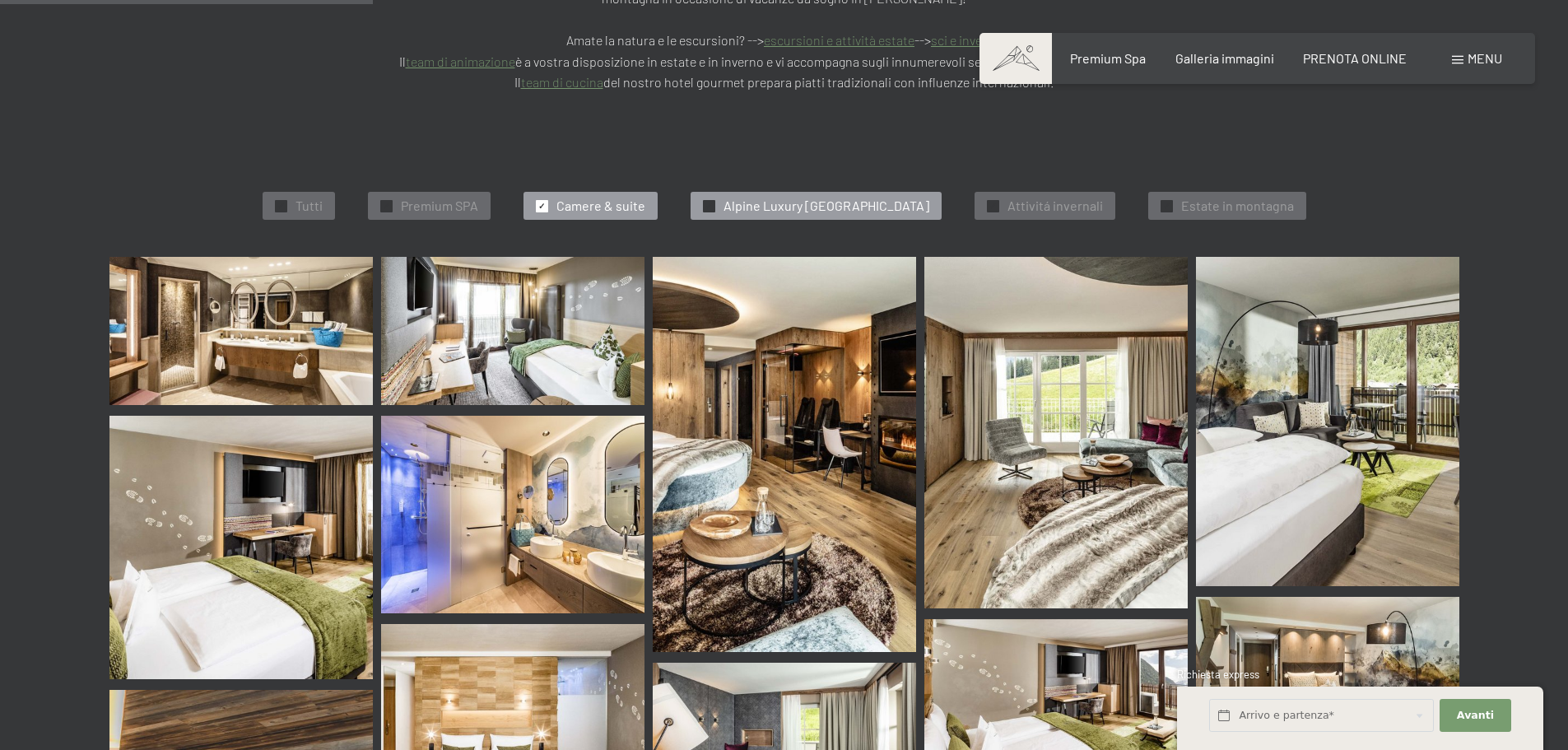
click at [818, 196] on span "Alpine Luxury [GEOGRAPHIC_DATA]" at bounding box center [826, 206] width 206 height 18
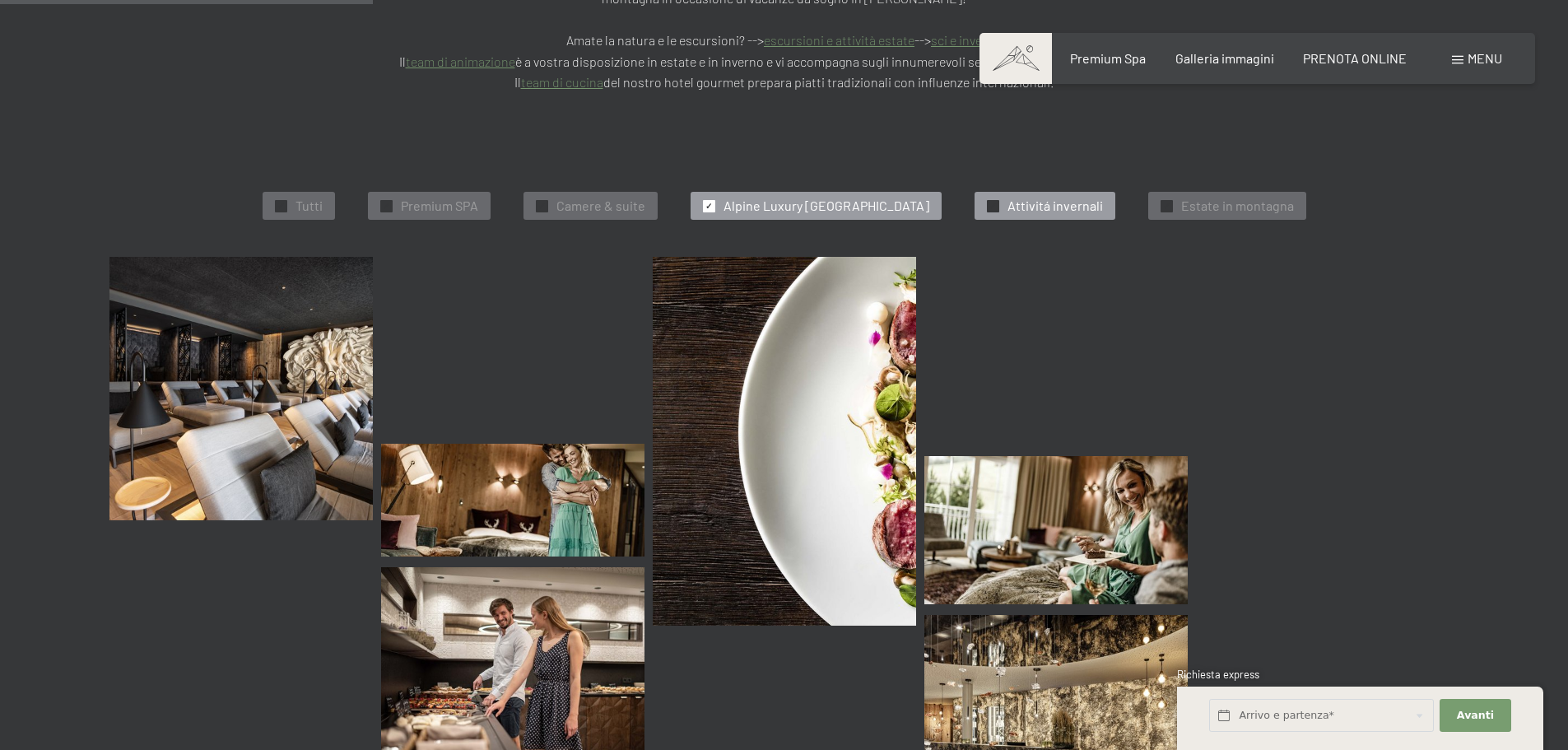
click at [1088, 196] on span "Attivitá invernali" at bounding box center [1055, 206] width 95 height 18
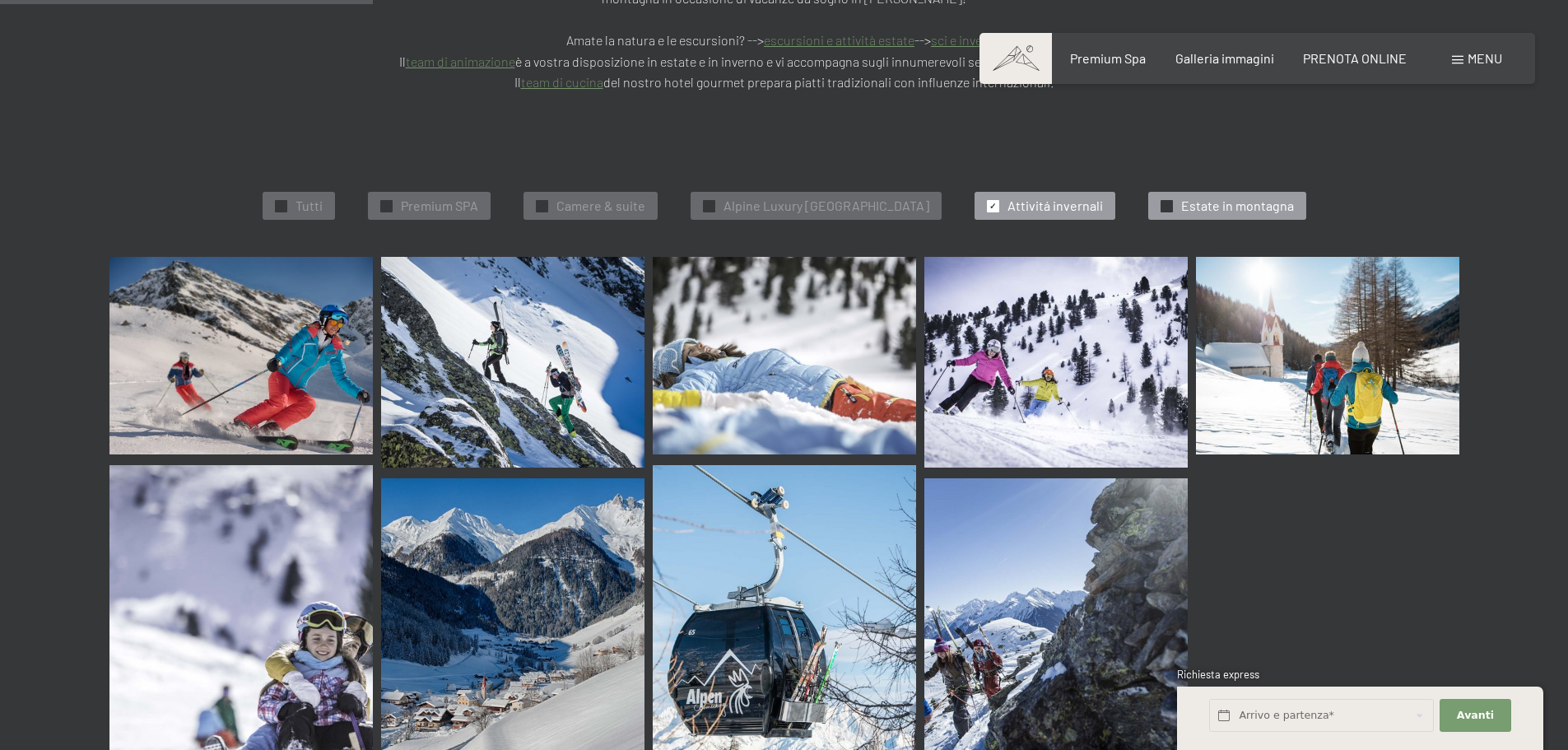
click at [1239, 196] on span "Estate in montagna" at bounding box center [1237, 206] width 113 height 18
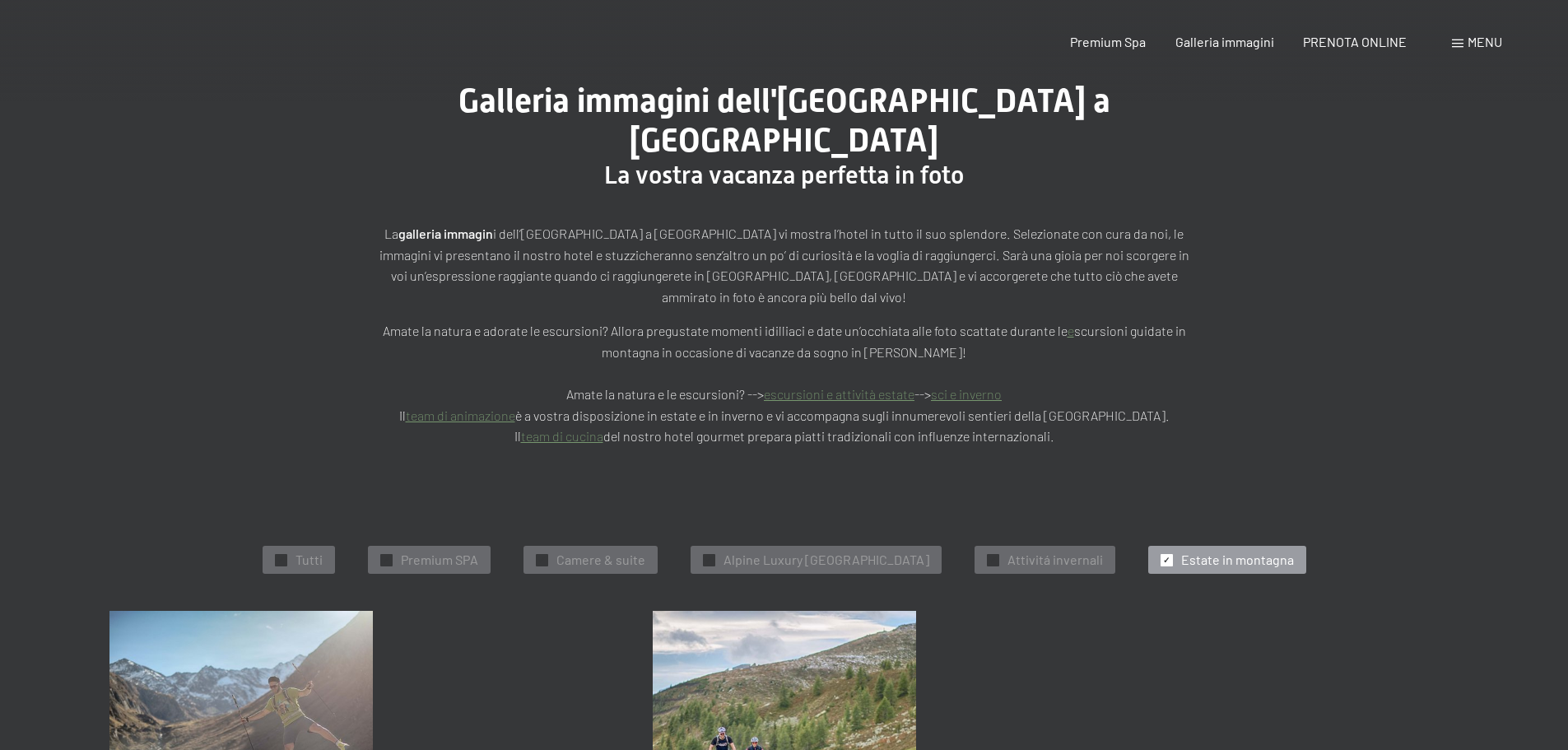
scroll to position [411, 0]
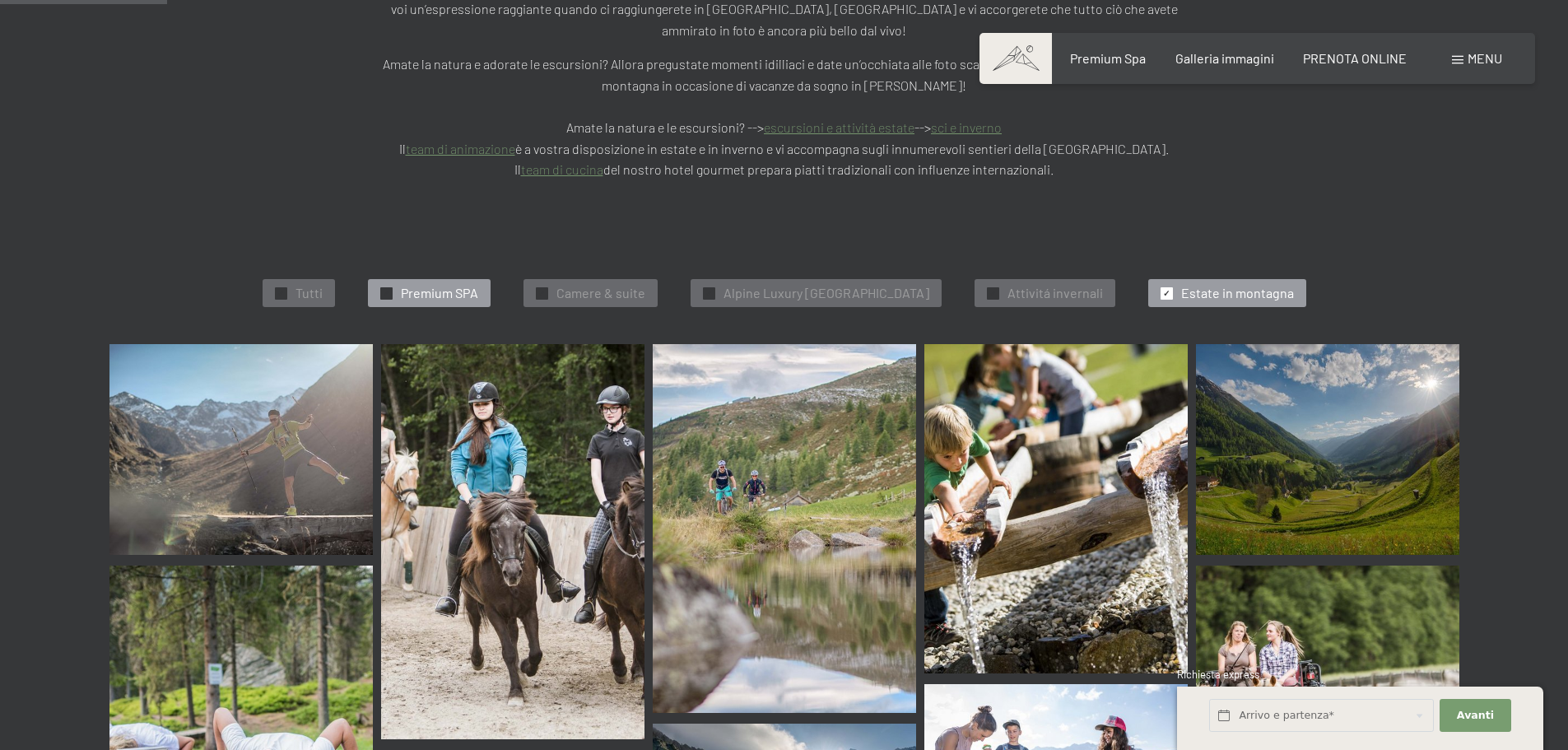
click at [447, 284] on span "Premium SPA" at bounding box center [440, 293] width 77 height 18
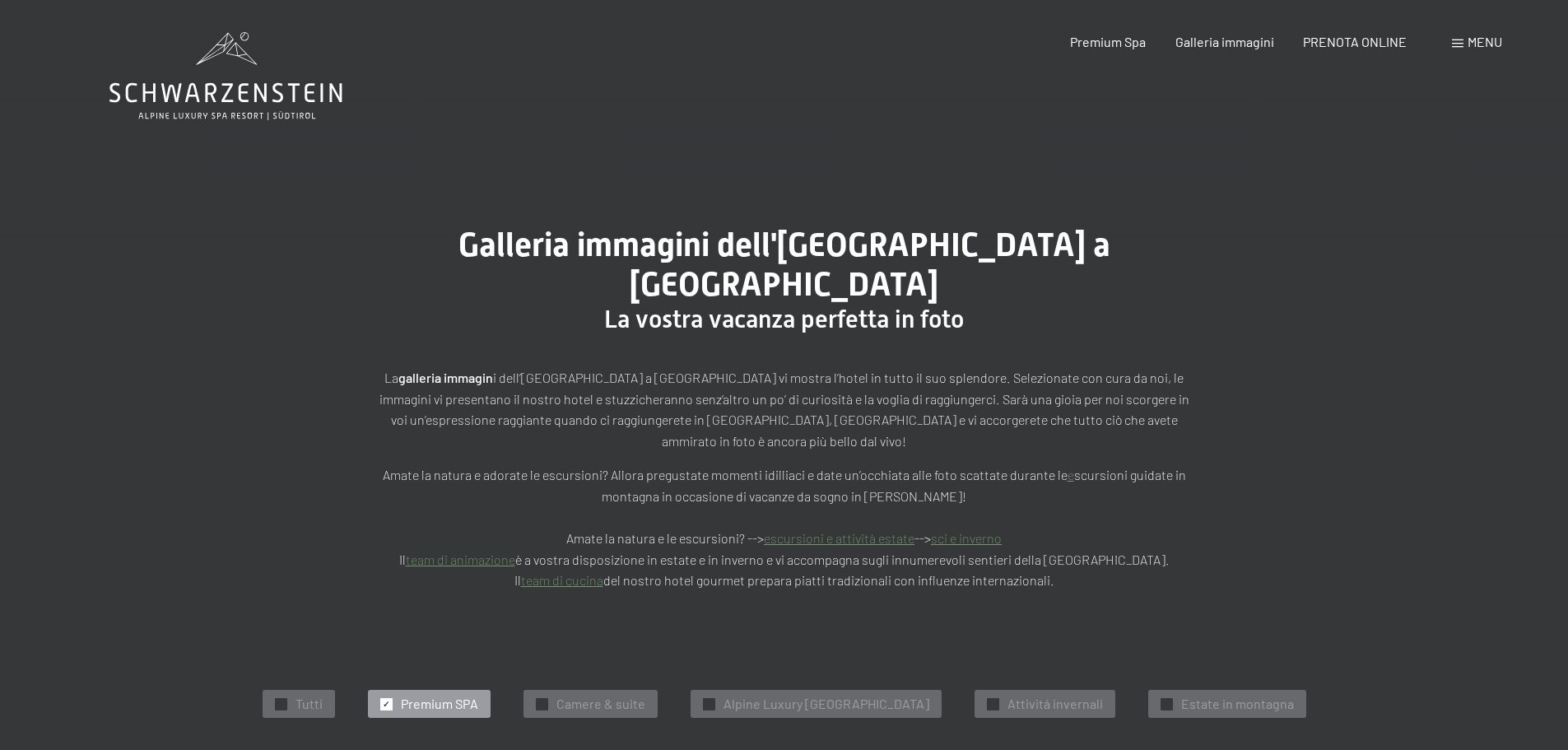
scroll to position [0, 0]
